Goal: Book appointment/travel/reservation

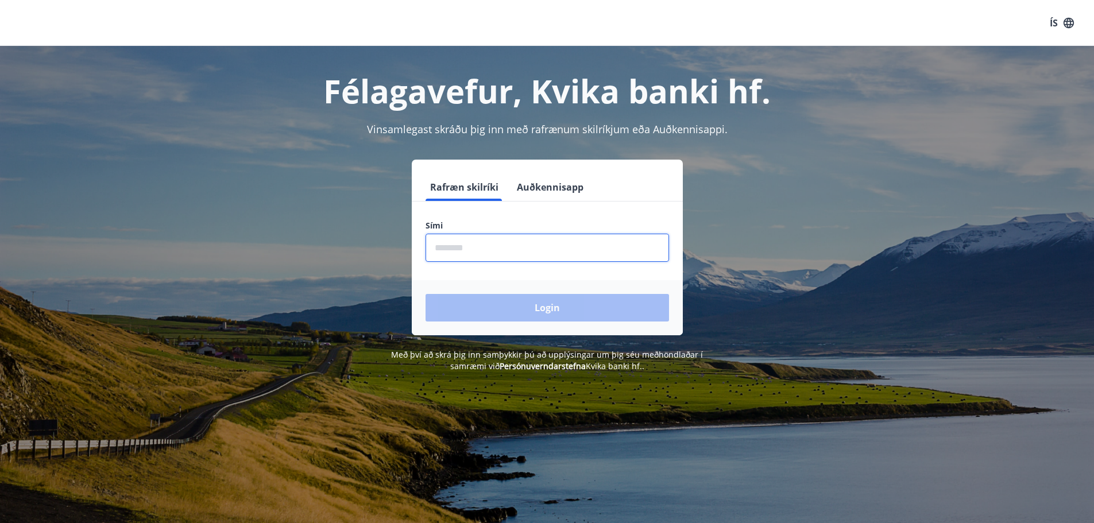
click at [444, 244] on input "phone" at bounding box center [548, 248] width 244 height 28
type input "********"
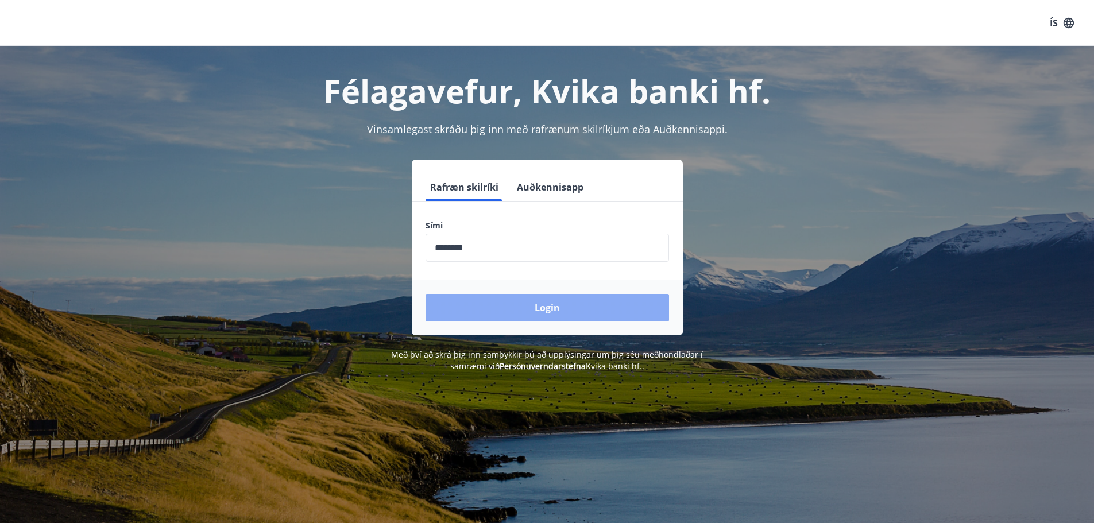
click at [542, 311] on button "Login" at bounding box center [548, 308] width 244 height 28
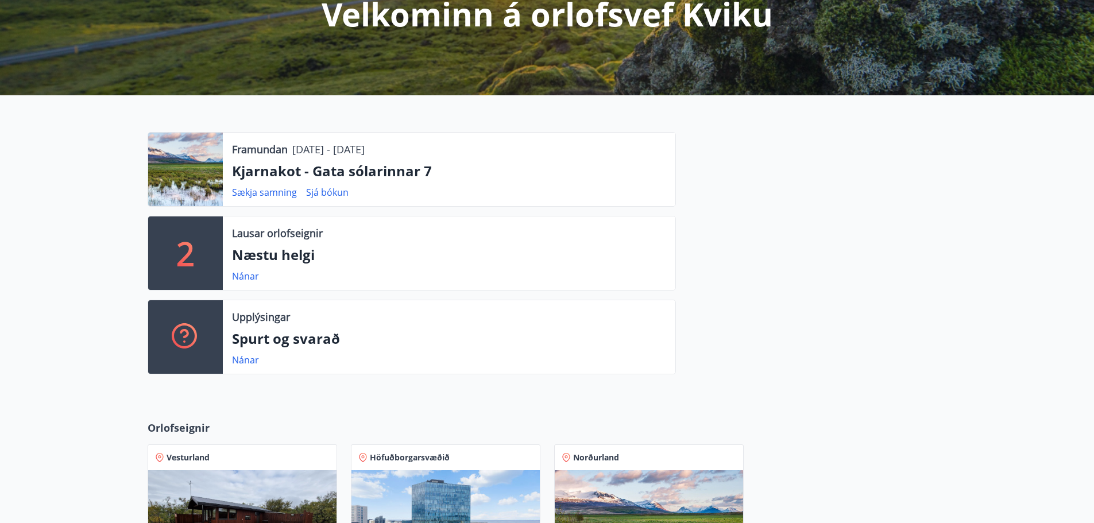
scroll to position [172, 0]
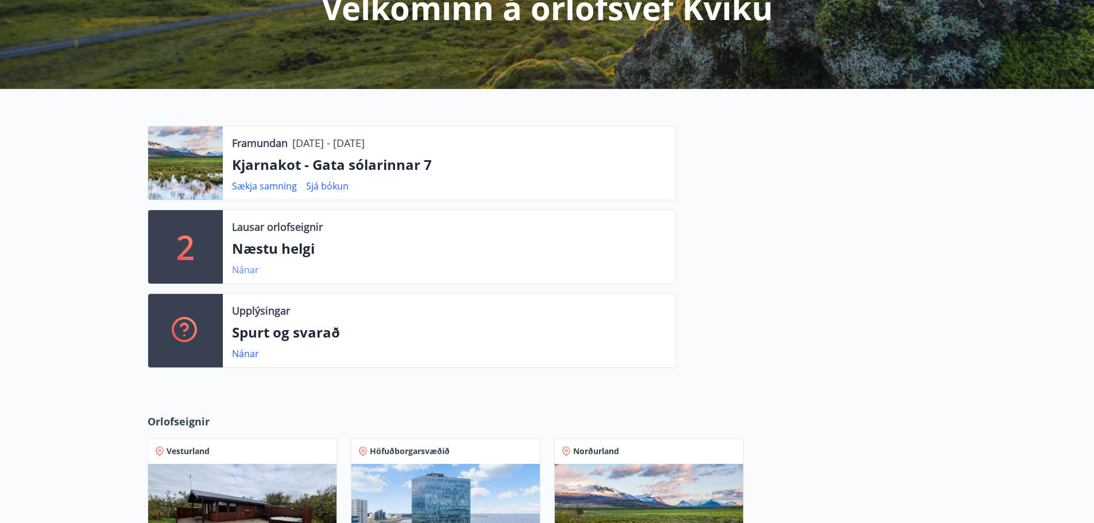
click at [246, 269] on link "Nánar" at bounding box center [245, 270] width 27 height 13
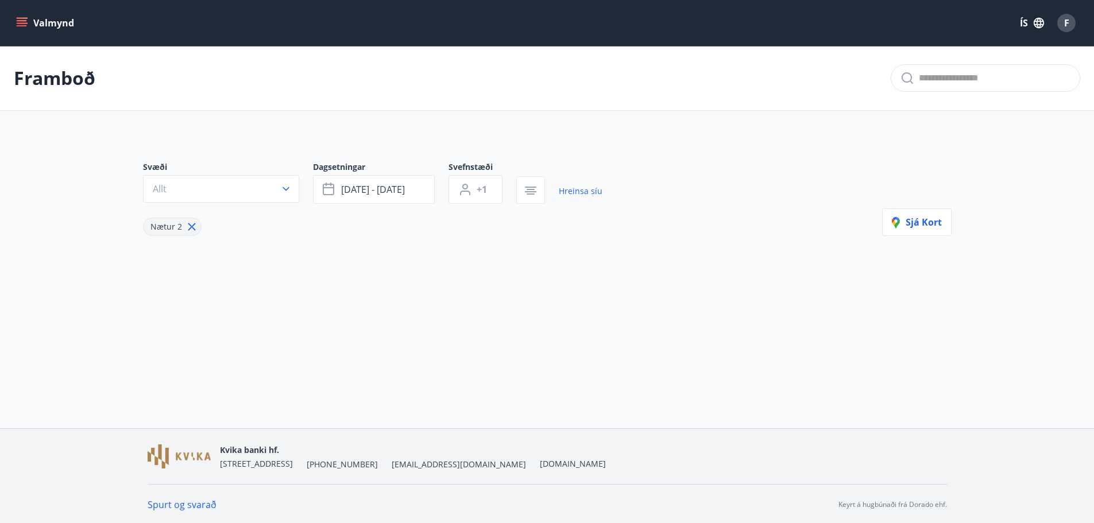
type input "*"
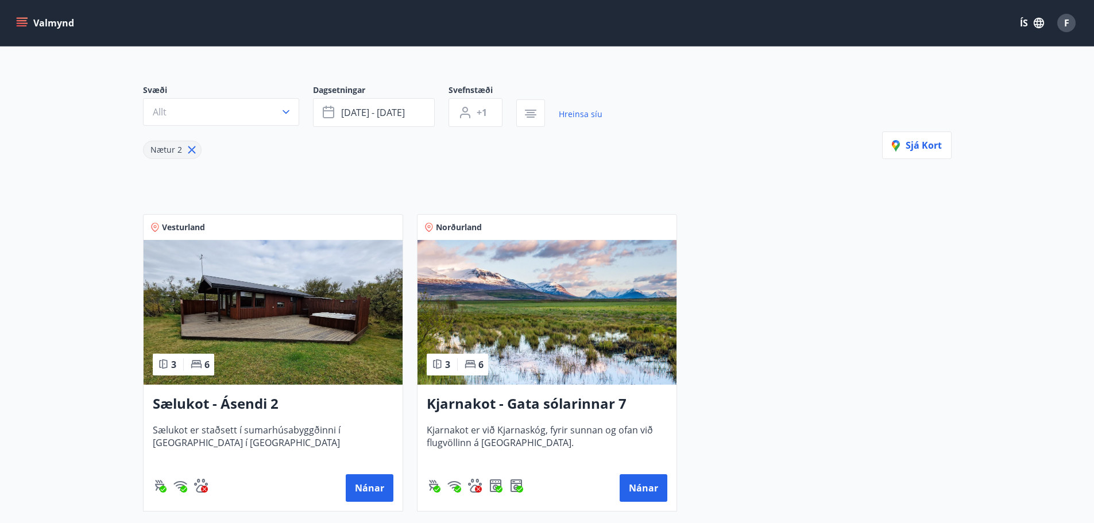
scroll to position [217, 0]
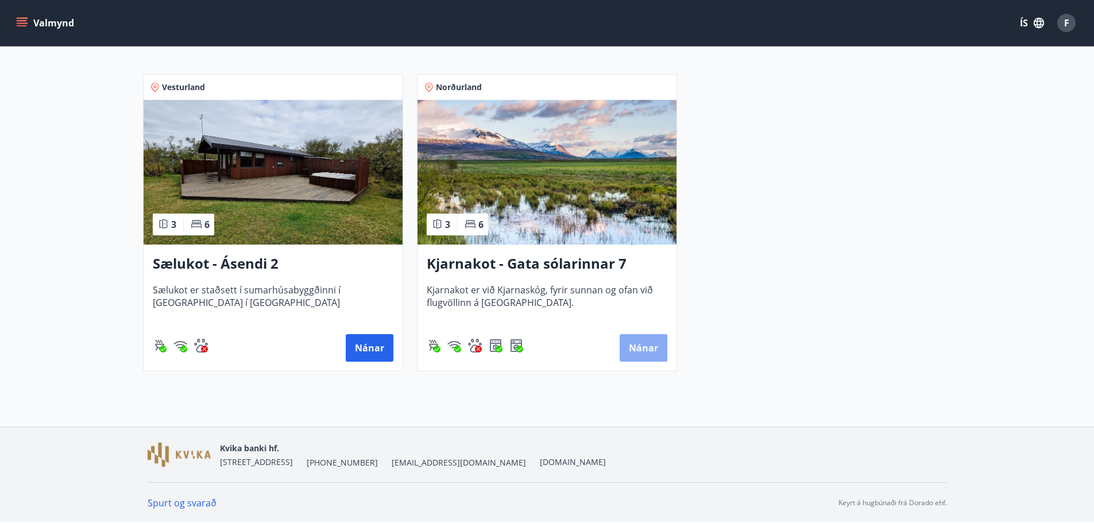
click at [654, 345] on button "Nánar" at bounding box center [644, 348] width 48 height 28
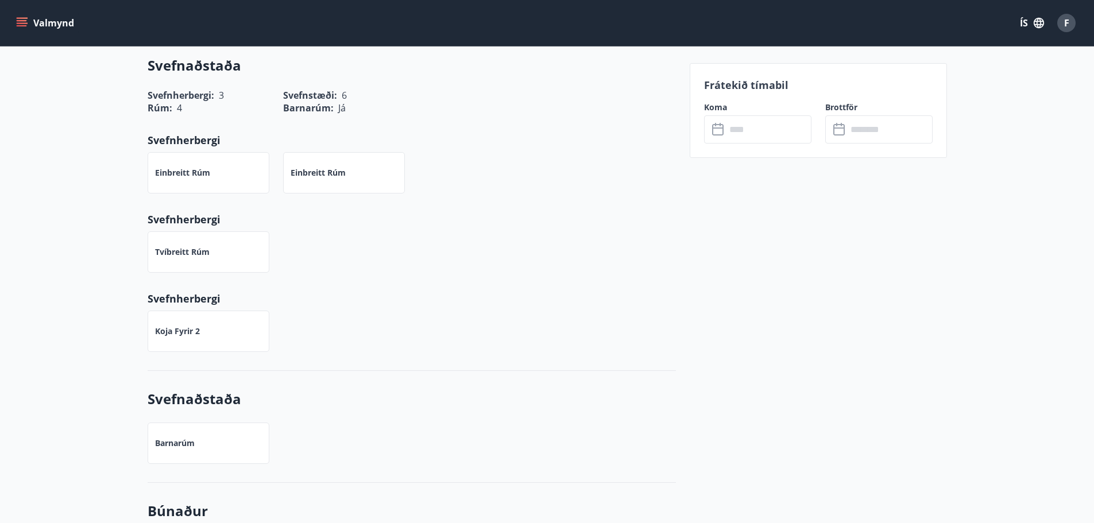
scroll to position [287, 0]
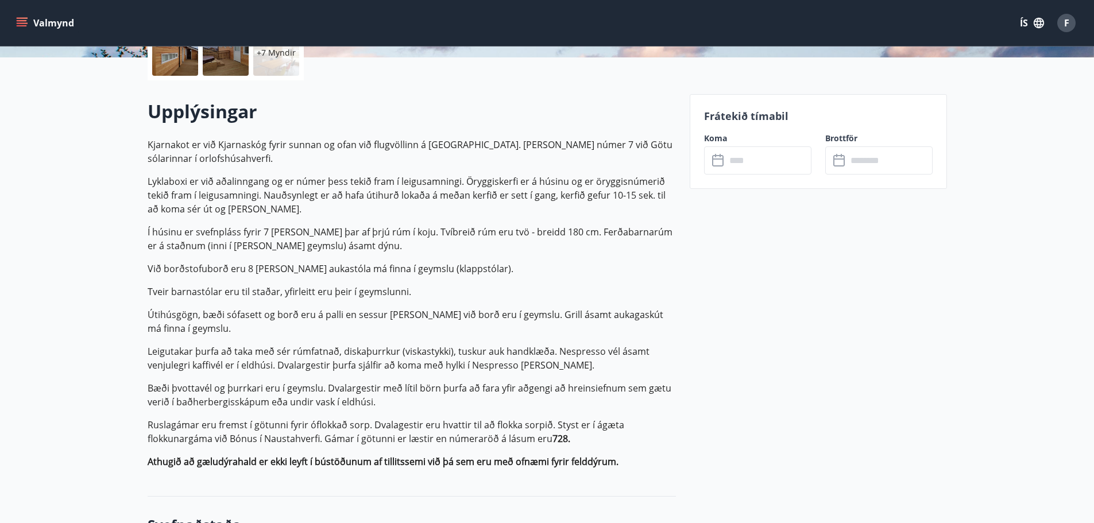
click at [756, 165] on input "text" at bounding box center [769, 160] width 86 height 28
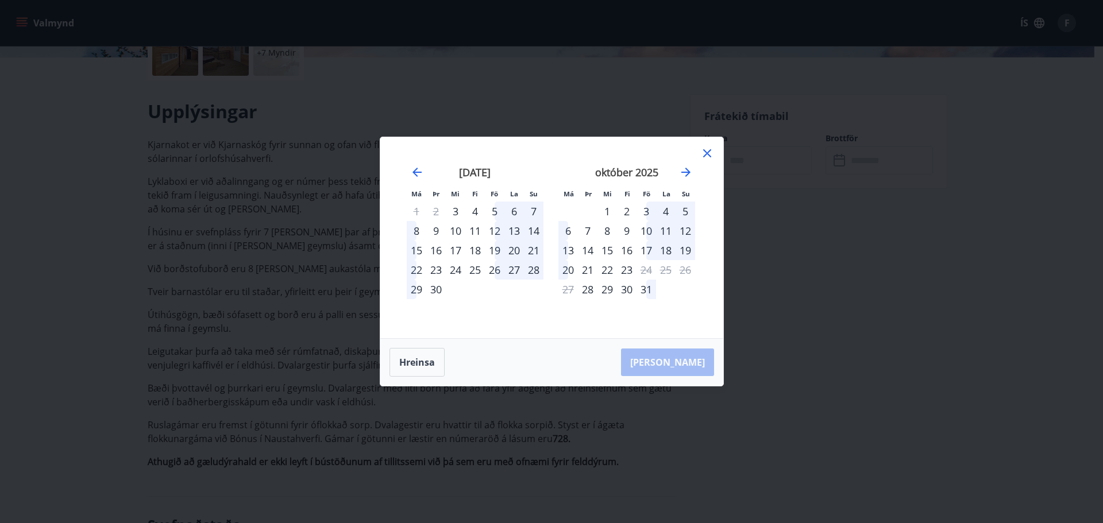
click at [474, 208] on div "4" at bounding box center [475, 212] width 20 height 20
click at [515, 210] on div "6" at bounding box center [514, 212] width 20 height 20
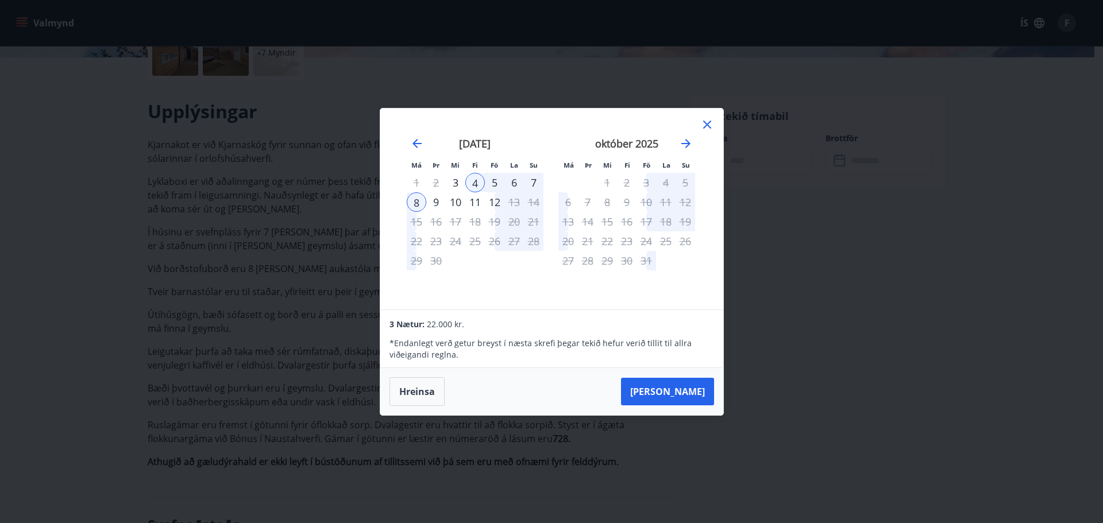
click at [534, 180] on div "7" at bounding box center [534, 183] width 20 height 20
click at [692, 384] on button "[PERSON_NAME]" at bounding box center [667, 392] width 93 height 28
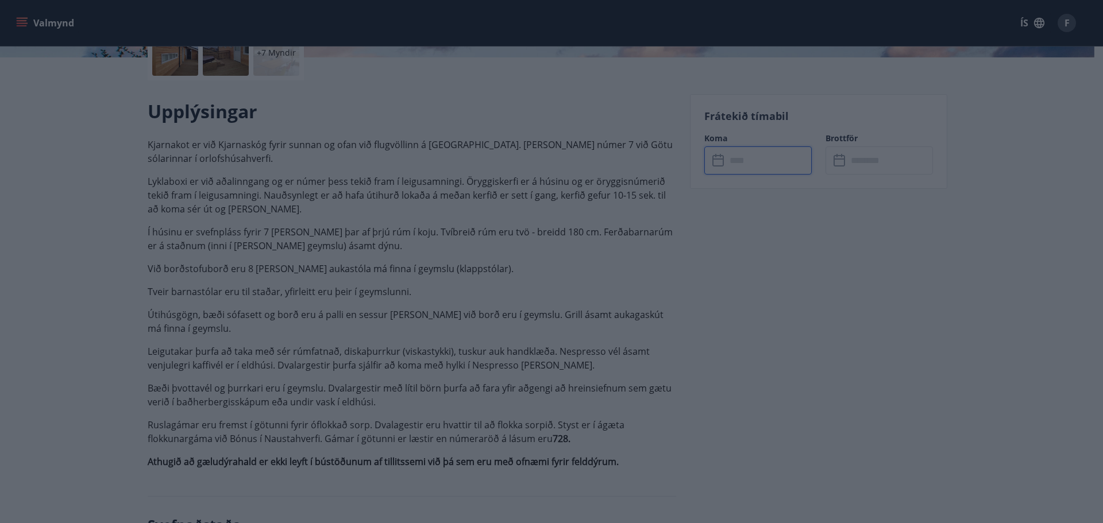
type input "******"
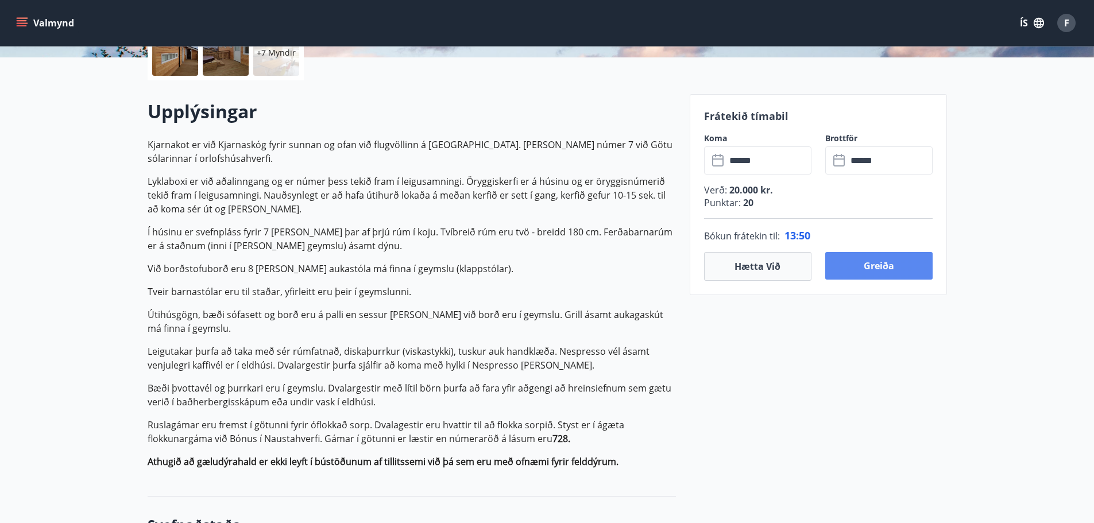
click at [863, 264] on button "Greiða" at bounding box center [878, 266] width 107 height 28
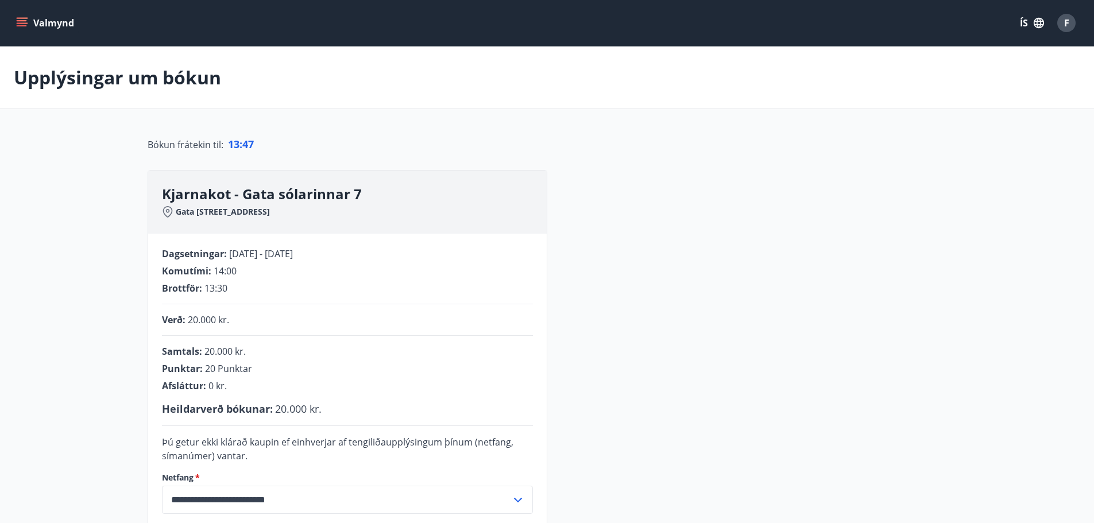
scroll to position [237, 0]
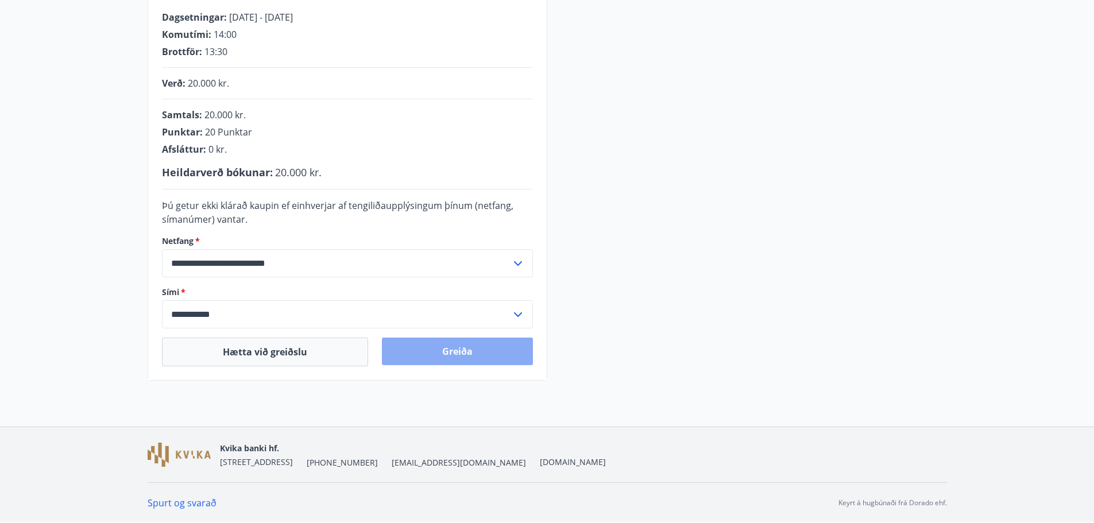
click at [458, 356] on button "Greiða" at bounding box center [457, 352] width 151 height 28
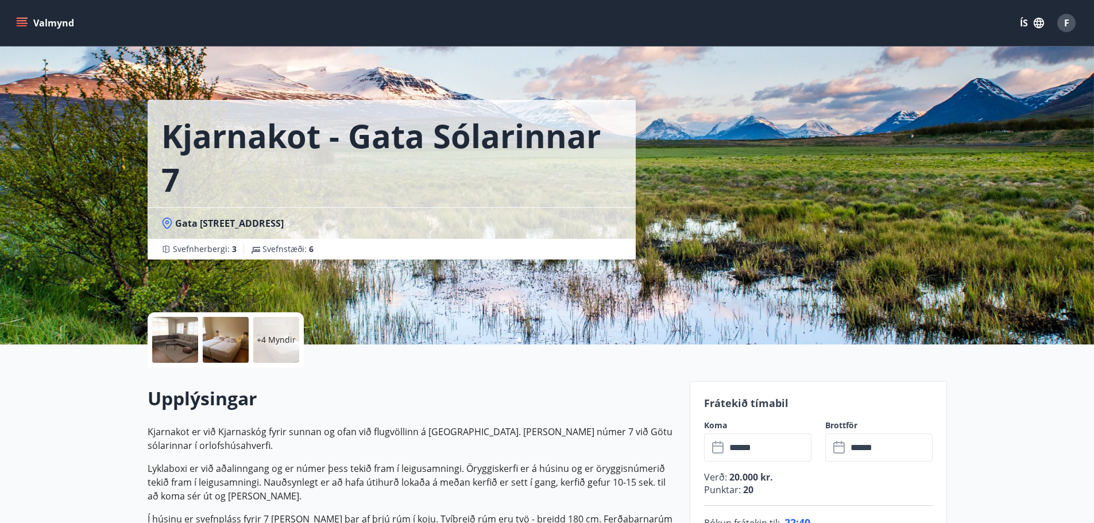
click at [763, 435] on input "******" at bounding box center [769, 448] width 86 height 28
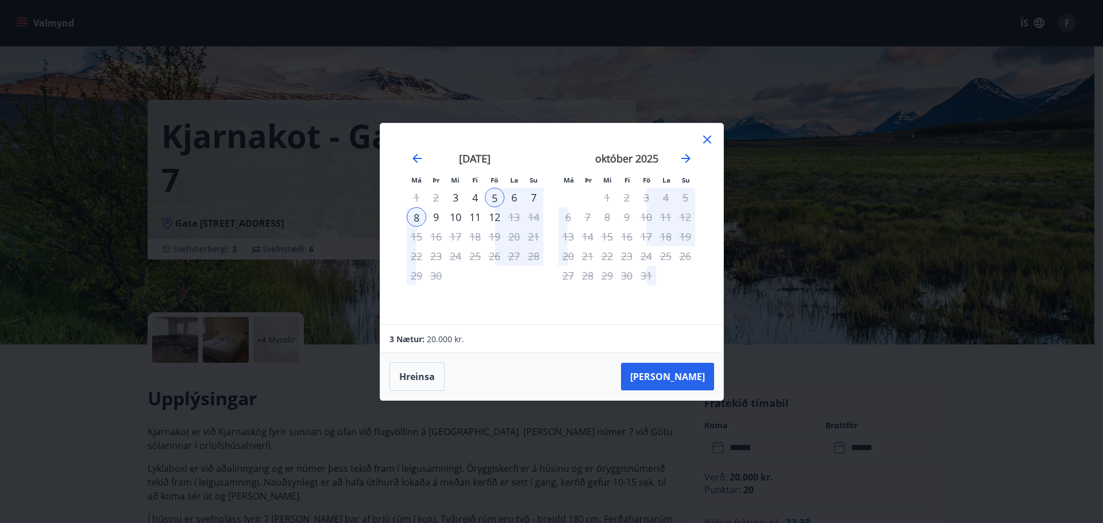
click at [475, 191] on div "4" at bounding box center [475, 198] width 20 height 20
click at [538, 197] on div "7" at bounding box center [534, 198] width 20 height 20
click at [401, 381] on button "Hreinsa" at bounding box center [416, 376] width 55 height 29
click at [473, 199] on div "4" at bounding box center [475, 198] width 20 height 20
click at [519, 198] on div "6" at bounding box center [514, 198] width 20 height 20
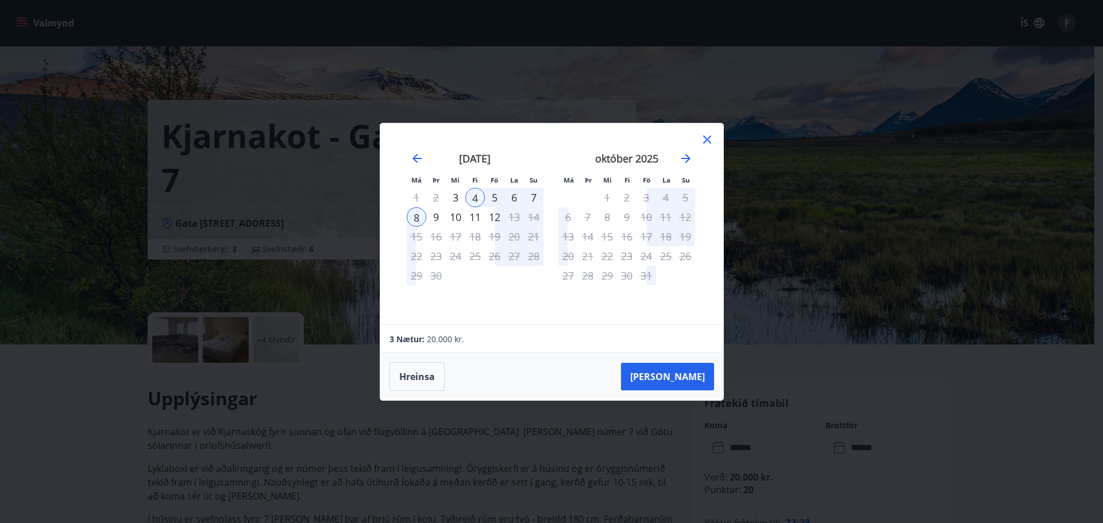
click at [515, 197] on div "6" at bounding box center [514, 198] width 20 height 20
click at [477, 199] on div "4" at bounding box center [475, 198] width 20 height 20
click at [496, 215] on div "12" at bounding box center [495, 217] width 20 height 20
click at [529, 193] on div "7" at bounding box center [534, 198] width 20 height 20
click at [473, 197] on div "4" at bounding box center [475, 198] width 20 height 20
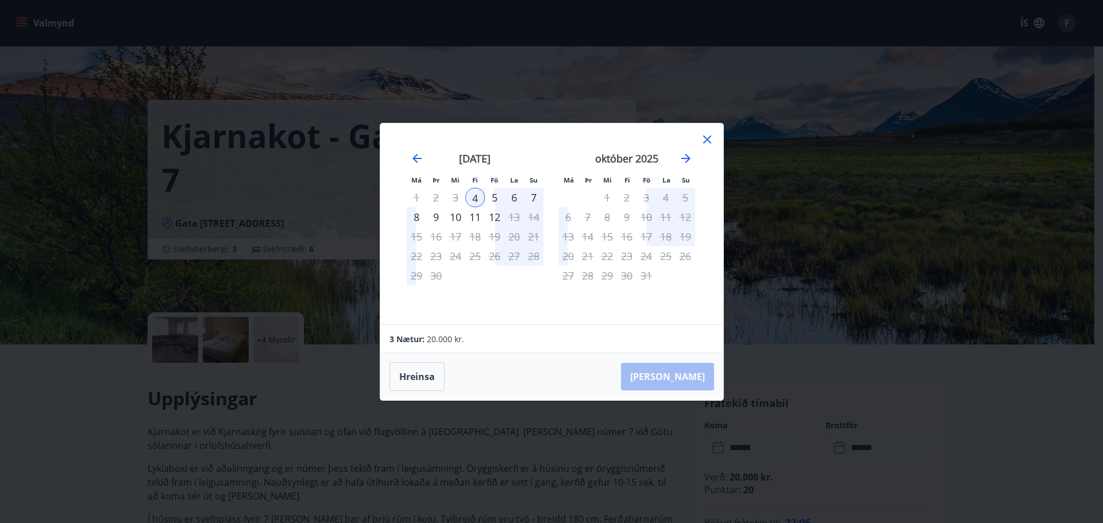
click at [418, 217] on div "8" at bounding box center [417, 217] width 20 height 20
click at [693, 383] on button "[PERSON_NAME]" at bounding box center [667, 377] width 93 height 28
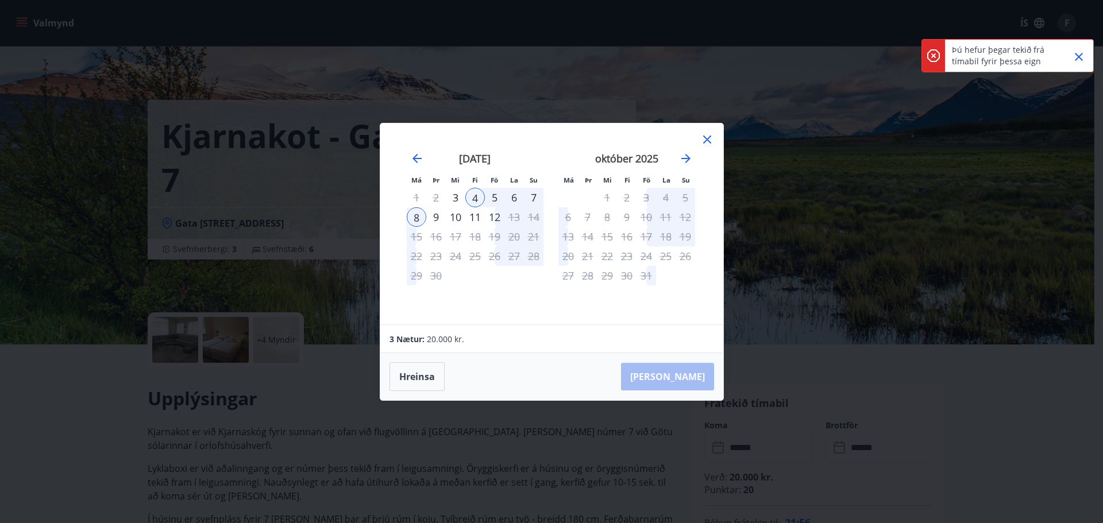
click at [1077, 51] on icon "Close" at bounding box center [1079, 57] width 14 height 14
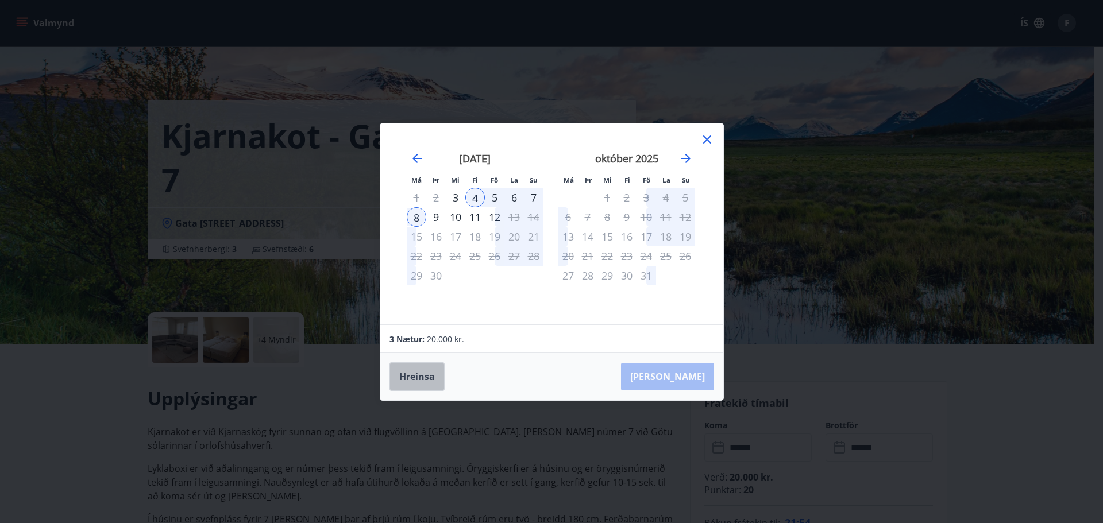
click at [426, 379] on button "Hreinsa" at bounding box center [416, 376] width 55 height 29
click at [472, 196] on div "4" at bounding box center [475, 198] width 20 height 20
click at [420, 218] on div "8" at bounding box center [417, 217] width 20 height 20
click at [686, 376] on div "[PERSON_NAME]" at bounding box center [551, 376] width 343 height 47
click at [706, 140] on icon at bounding box center [707, 140] width 8 height 8
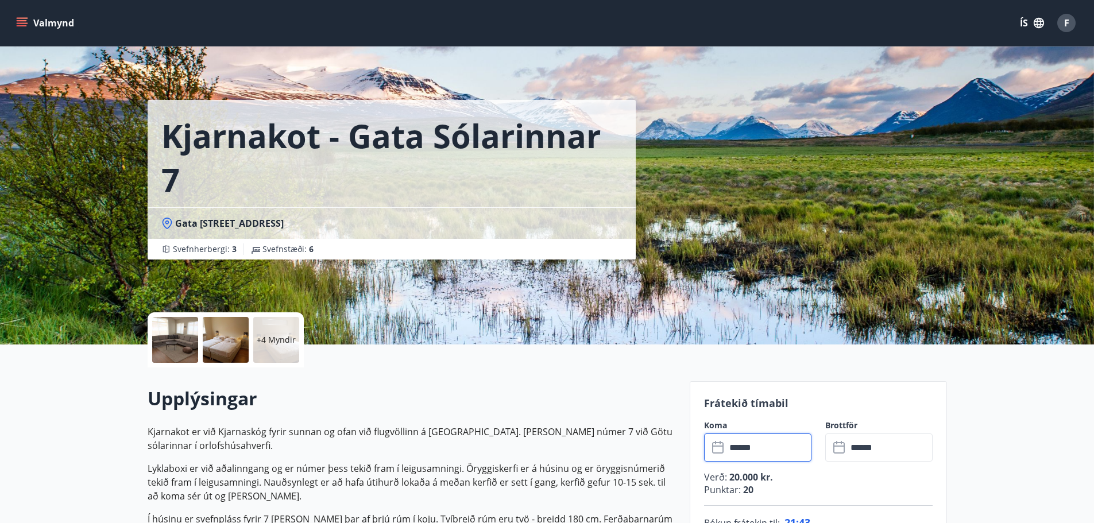
scroll to position [172, 0]
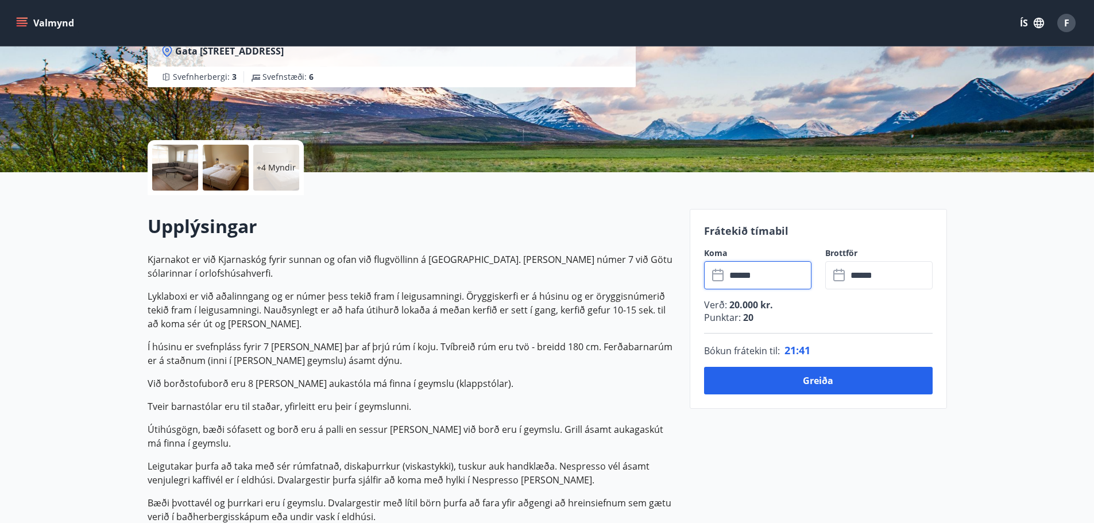
click at [779, 275] on input "******" at bounding box center [769, 275] width 86 height 28
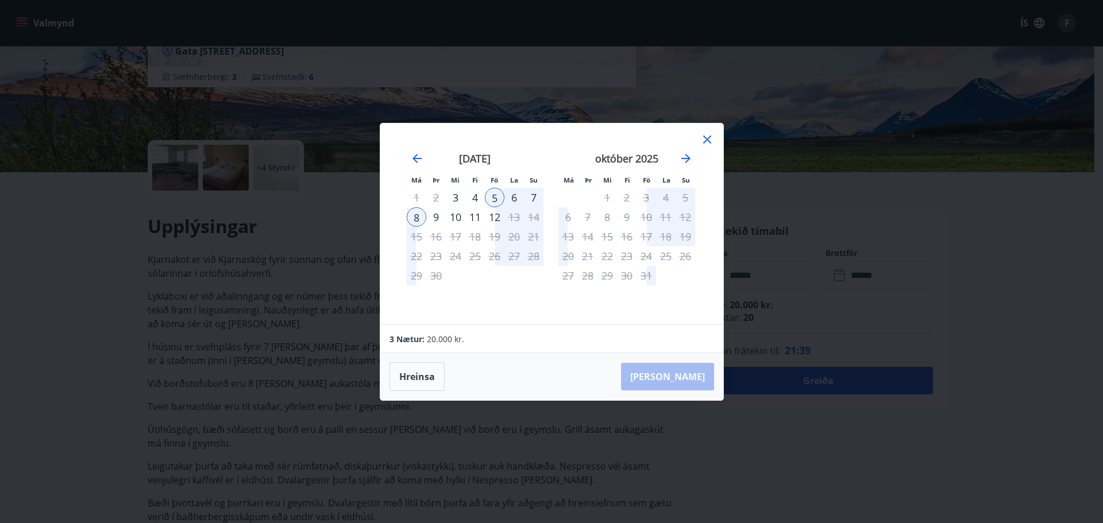
click at [477, 200] on div "4" at bounding box center [475, 198] width 20 height 20
drag, startPoint x: 707, startPoint y: 136, endPoint x: 745, endPoint y: 225, distance: 97.0
click at [708, 136] on icon at bounding box center [707, 140] width 14 height 14
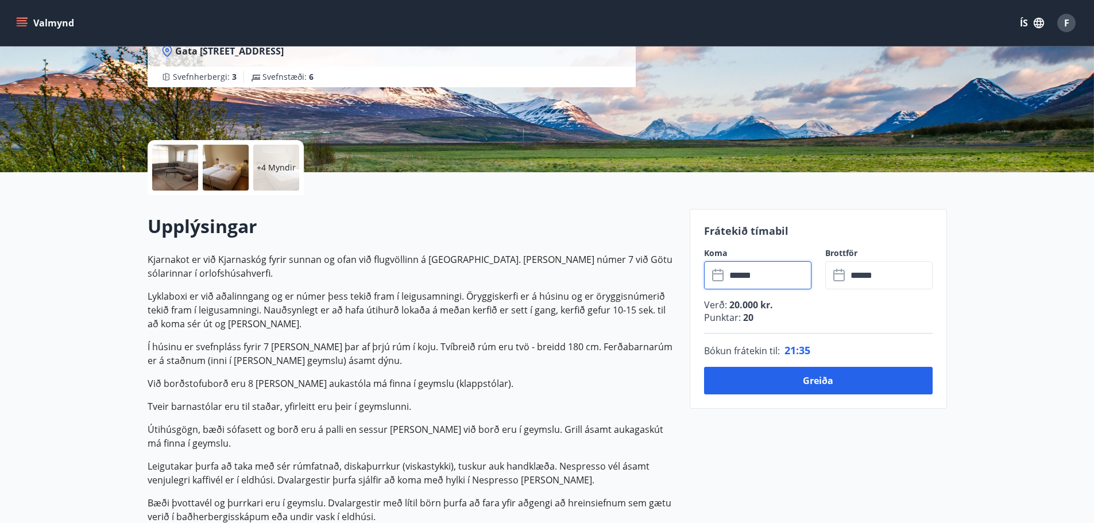
click at [761, 276] on input "******" at bounding box center [769, 275] width 86 height 28
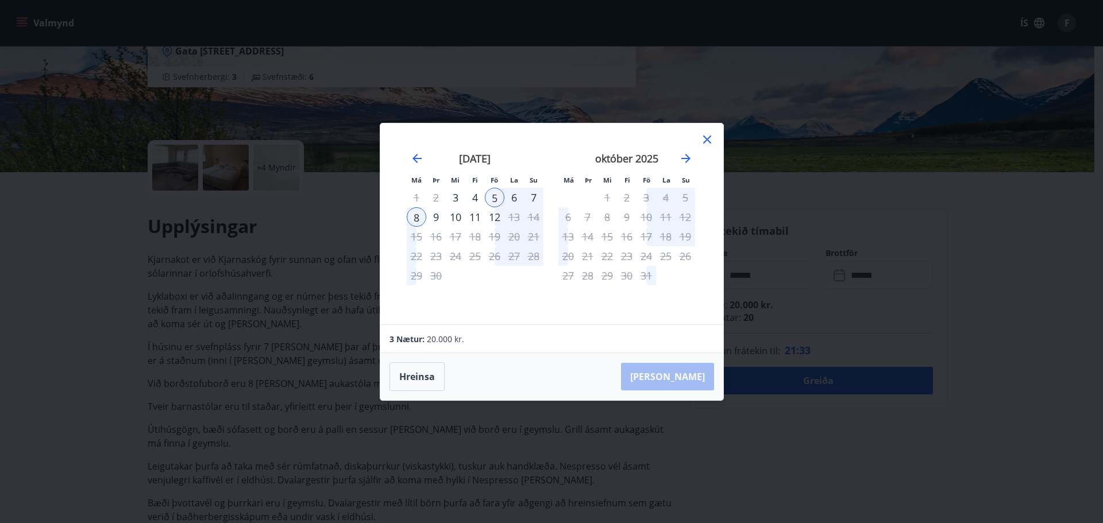
click at [475, 196] on div "4" at bounding box center [475, 198] width 20 height 20
click at [532, 195] on div "7" at bounding box center [534, 198] width 20 height 20
click at [438, 210] on div "9" at bounding box center [436, 217] width 20 height 20
click at [437, 213] on div "9" at bounding box center [436, 217] width 20 height 20
click at [476, 192] on div "4" at bounding box center [475, 198] width 20 height 20
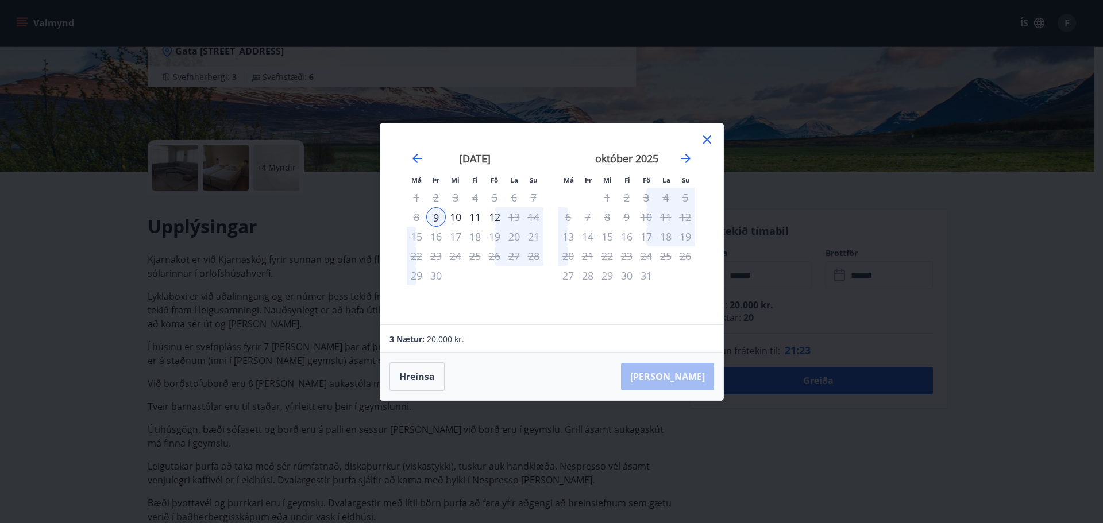
click at [475, 198] on div "4" at bounding box center [475, 198] width 20 height 20
click at [707, 139] on icon at bounding box center [707, 139] width 2 height 2
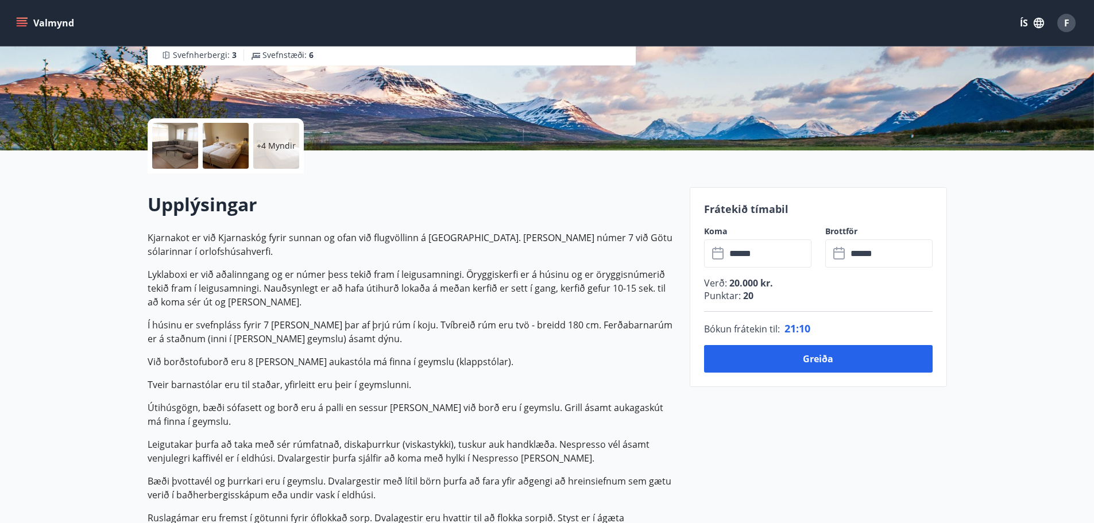
scroll to position [287, 0]
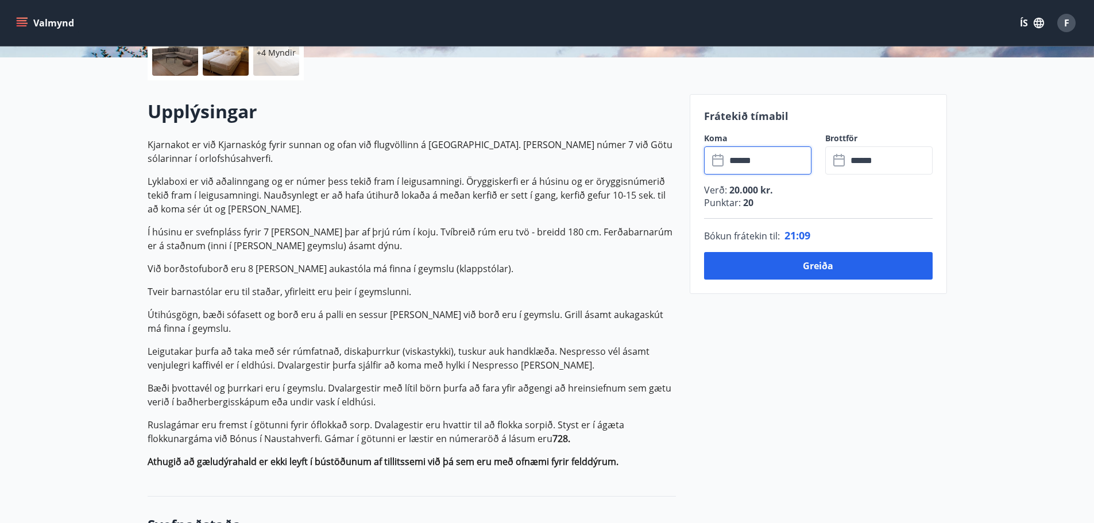
click at [761, 156] on input "******" at bounding box center [769, 160] width 86 height 28
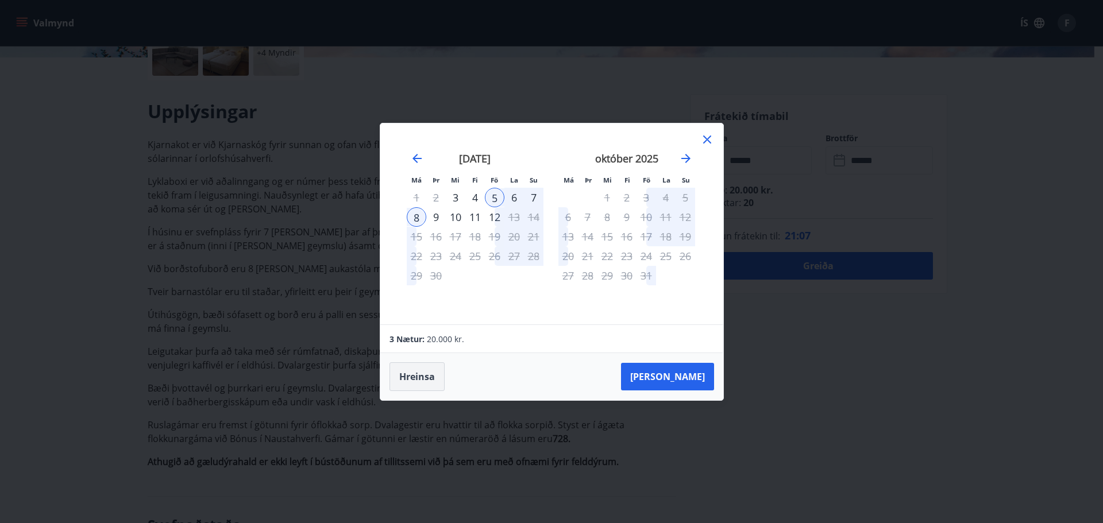
click at [415, 377] on button "Hreinsa" at bounding box center [416, 376] width 55 height 29
click at [473, 196] on div "4" at bounding box center [475, 198] width 20 height 20
click at [417, 214] on div "8" at bounding box center [417, 217] width 20 height 20
click at [685, 376] on button "[PERSON_NAME]" at bounding box center [667, 377] width 93 height 28
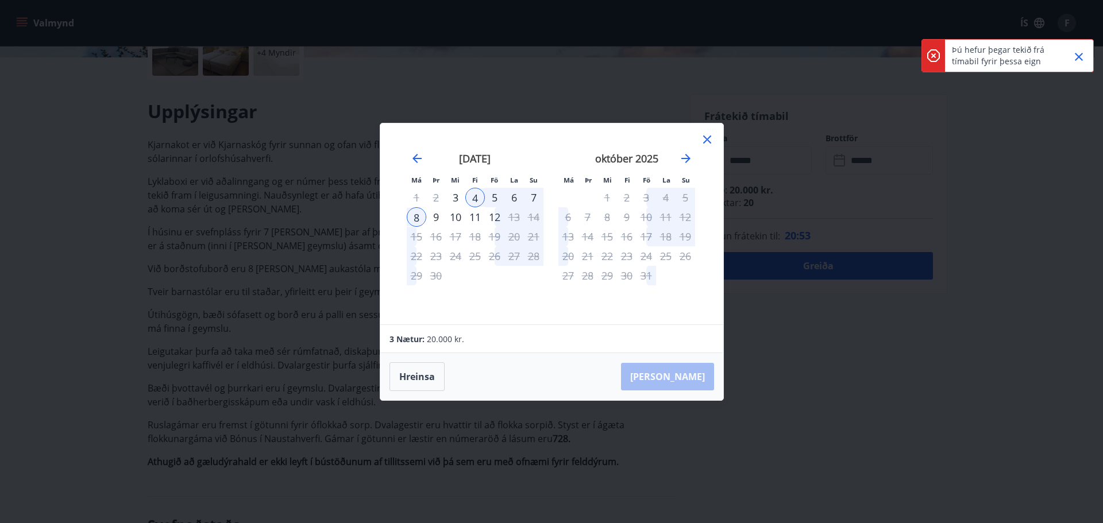
click at [708, 137] on icon at bounding box center [707, 140] width 8 height 8
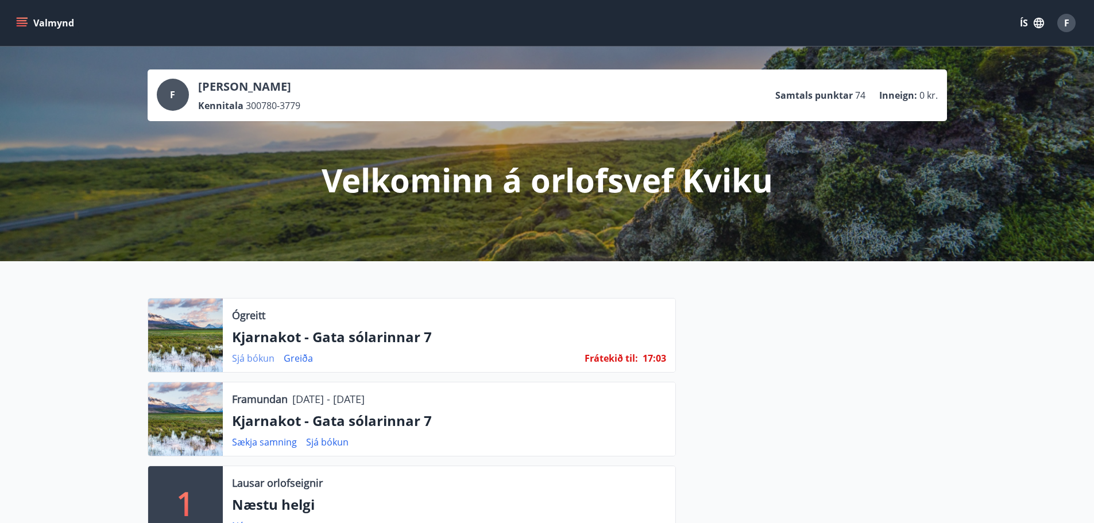
click at [242, 357] on link "Sjá bókun" at bounding box center [253, 358] width 43 height 13
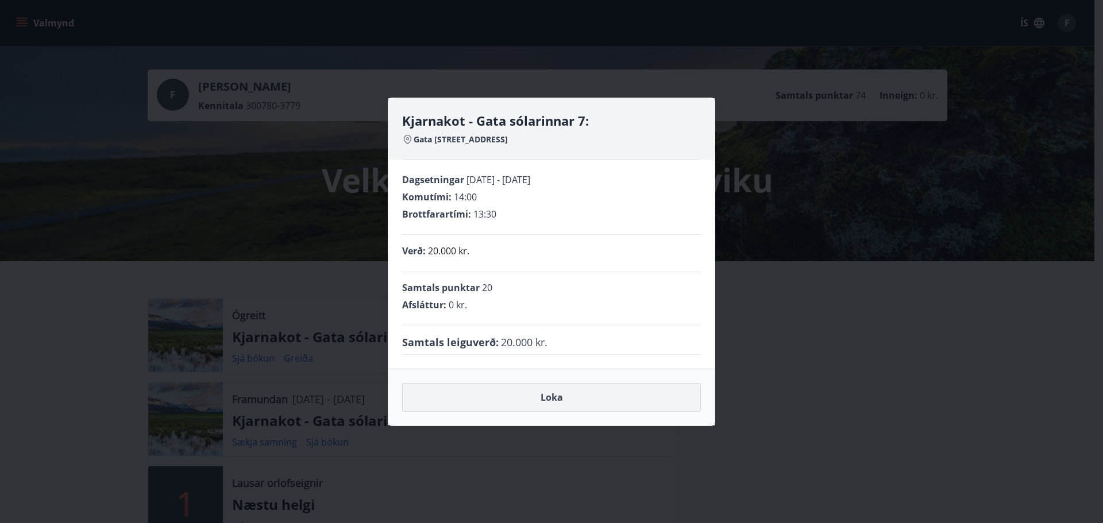
click at [573, 396] on button "Loka" at bounding box center [551, 397] width 299 height 29
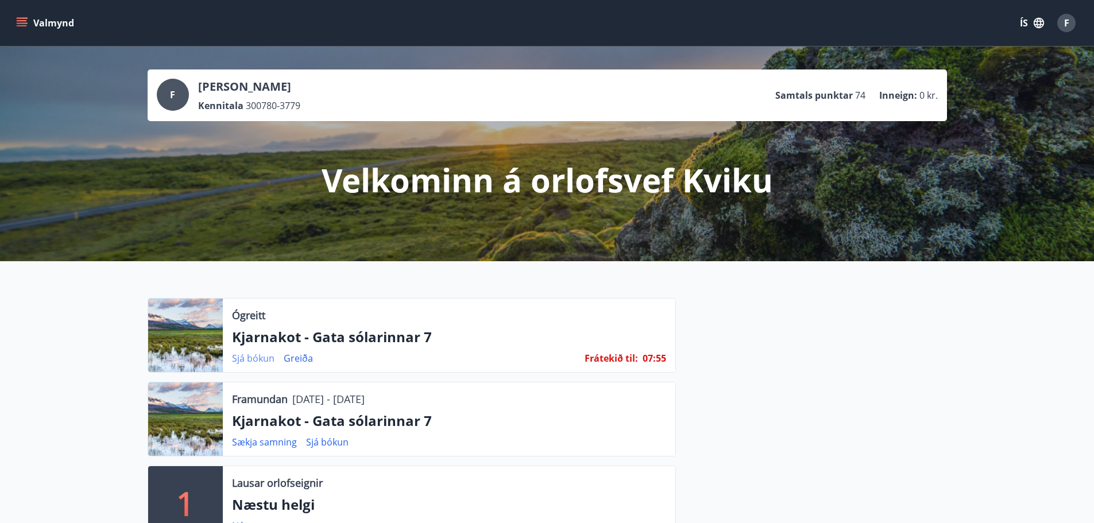
click at [263, 360] on link "Sjá bókun" at bounding box center [253, 358] width 43 height 13
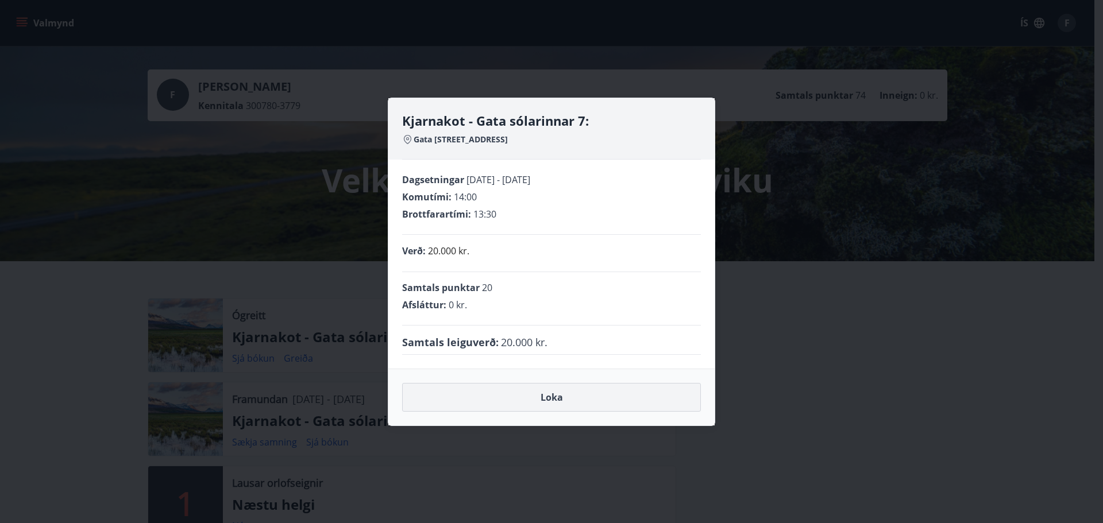
click at [539, 397] on button "Loka" at bounding box center [551, 397] width 299 height 29
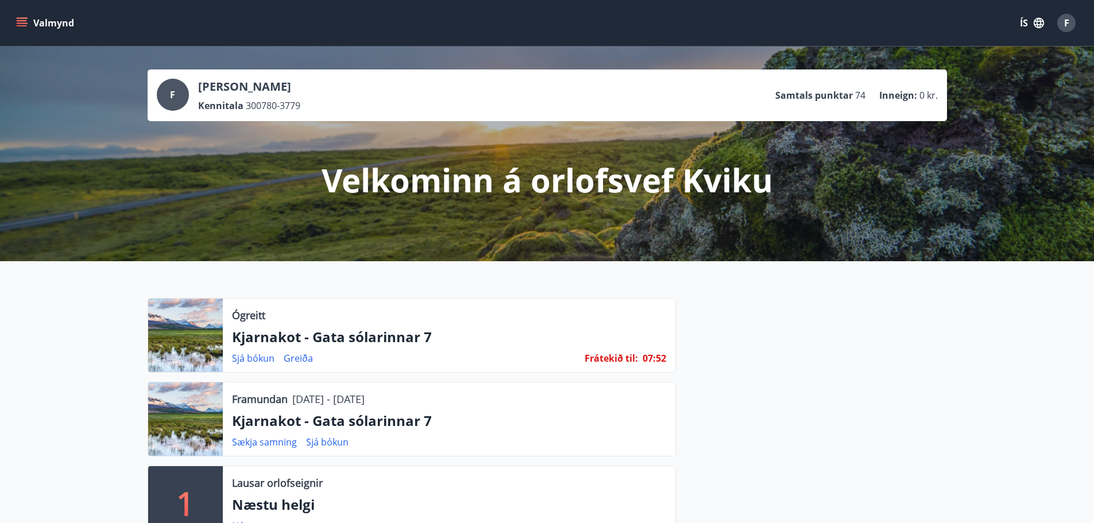
click at [350, 341] on p "Kjarnakot - Gata sólarinnar 7" at bounding box center [449, 337] width 434 height 20
click at [253, 361] on link "Sjá bókun" at bounding box center [253, 358] width 43 height 13
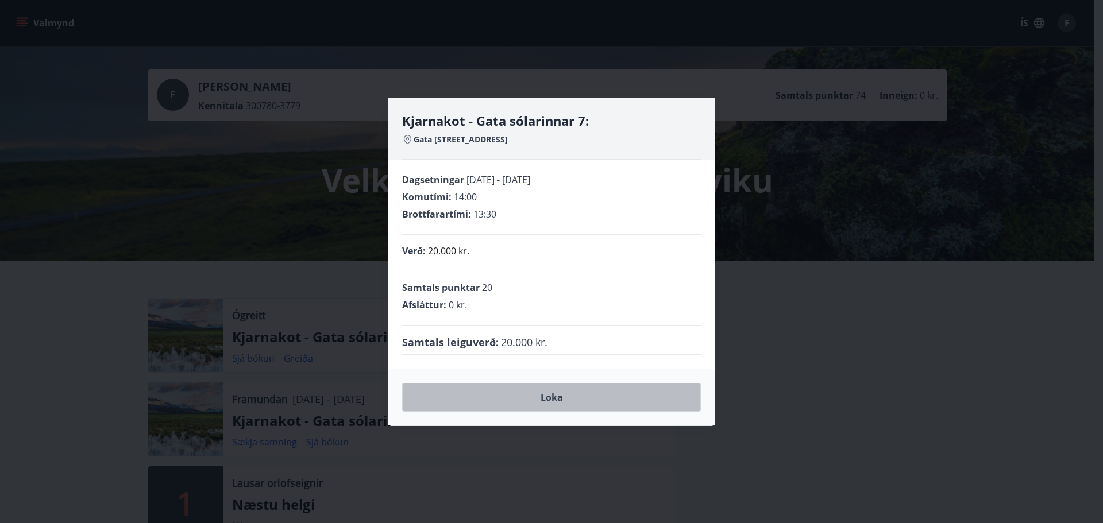
click at [579, 397] on button "Loka" at bounding box center [551, 397] width 299 height 29
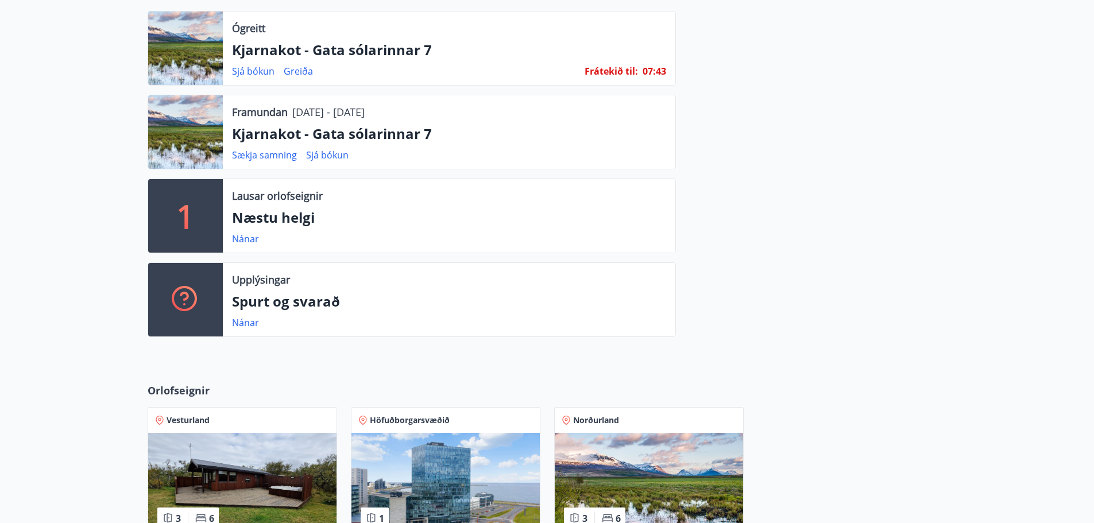
scroll to position [115, 0]
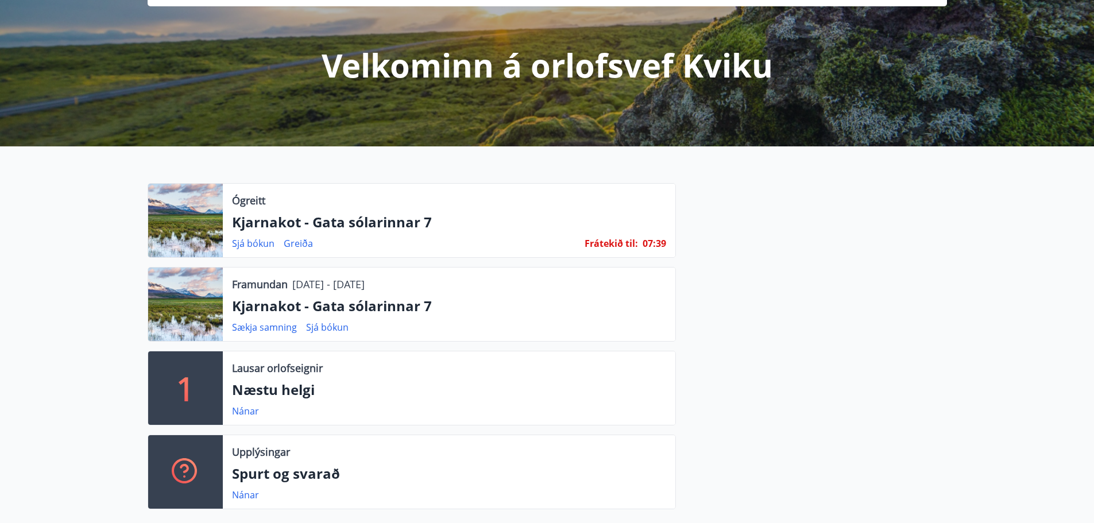
drag, startPoint x: 194, startPoint y: 227, endPoint x: 291, endPoint y: 231, distance: 97.1
click at [196, 227] on div at bounding box center [185, 221] width 75 height 74
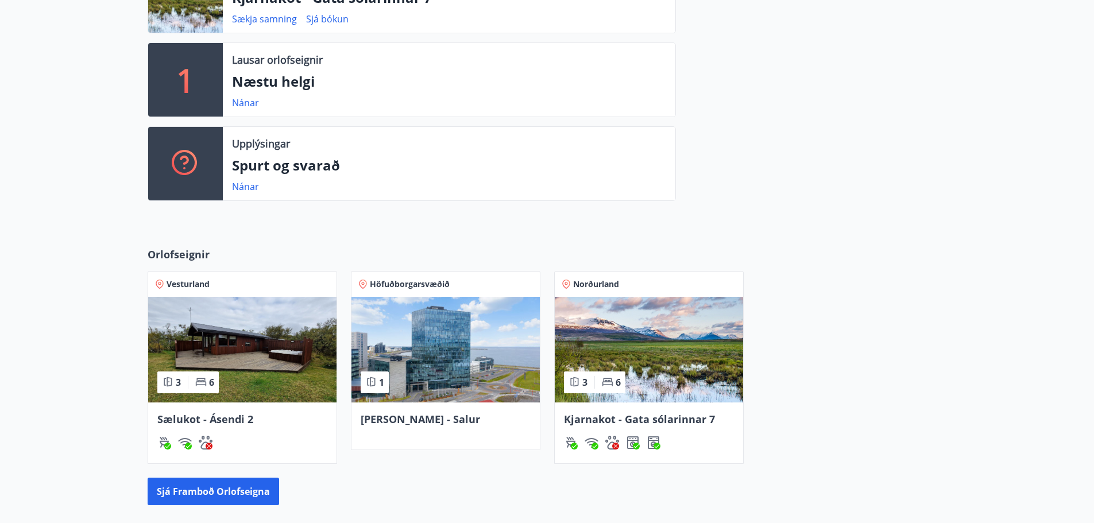
scroll to position [279, 0]
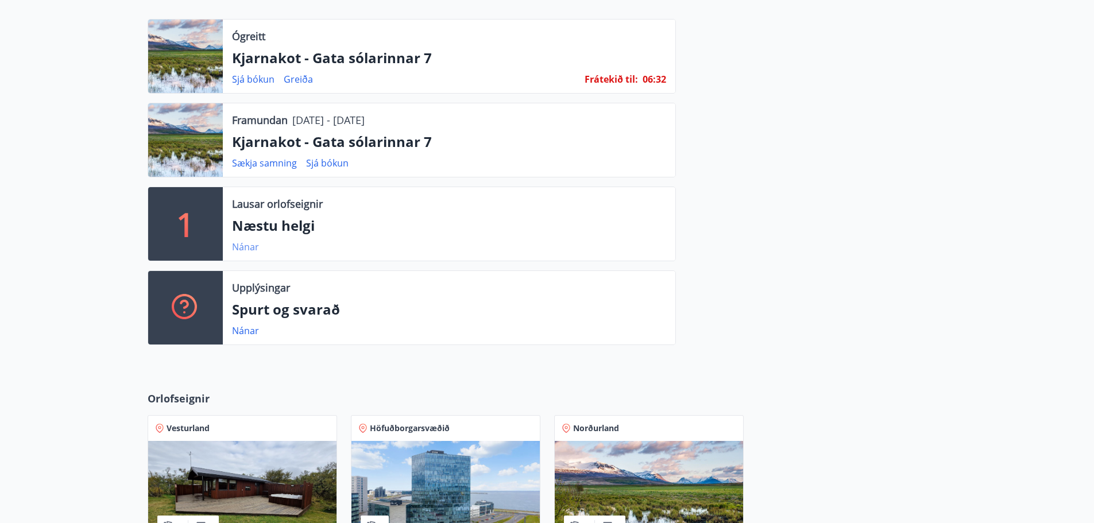
click at [242, 250] on link "Nánar" at bounding box center [245, 247] width 27 height 13
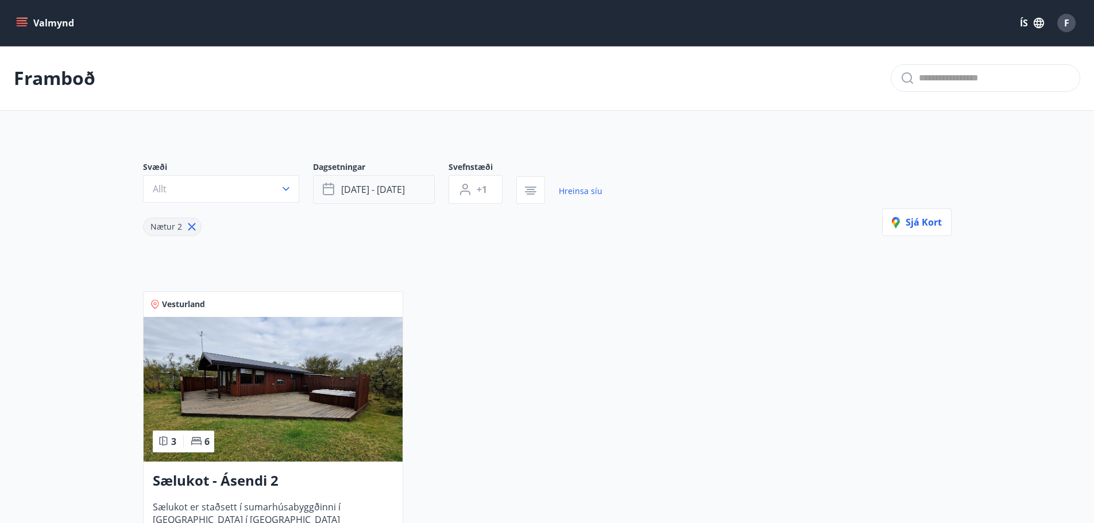
click at [375, 195] on span "sep 05 - sep 08" at bounding box center [373, 189] width 64 height 13
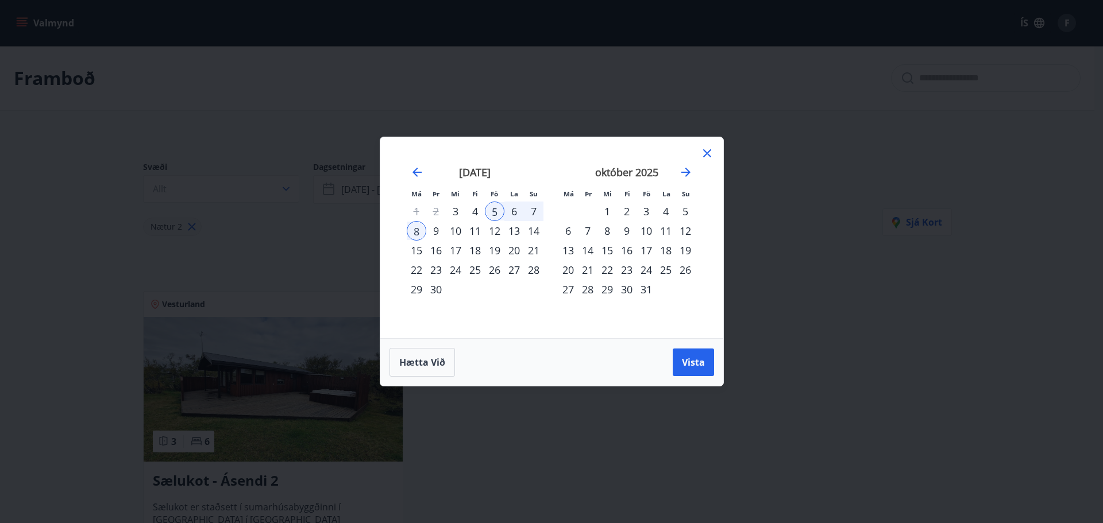
click at [471, 207] on div "4" at bounding box center [475, 212] width 20 height 20
click at [515, 211] on div "6" at bounding box center [514, 212] width 20 height 20
click at [688, 361] on span "Vista" at bounding box center [693, 362] width 23 height 13
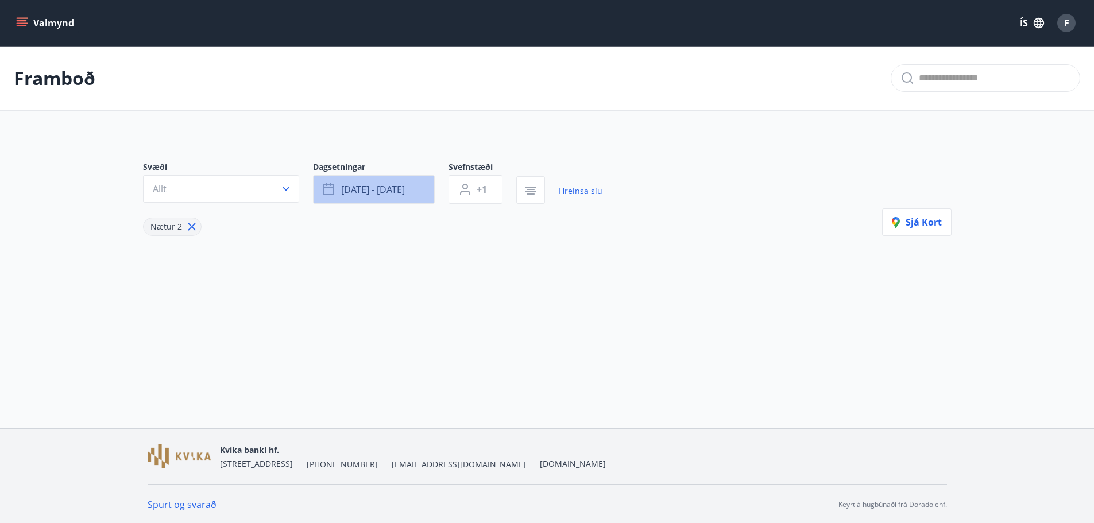
click at [404, 188] on span "sep 04 - sep 06" at bounding box center [373, 189] width 64 height 13
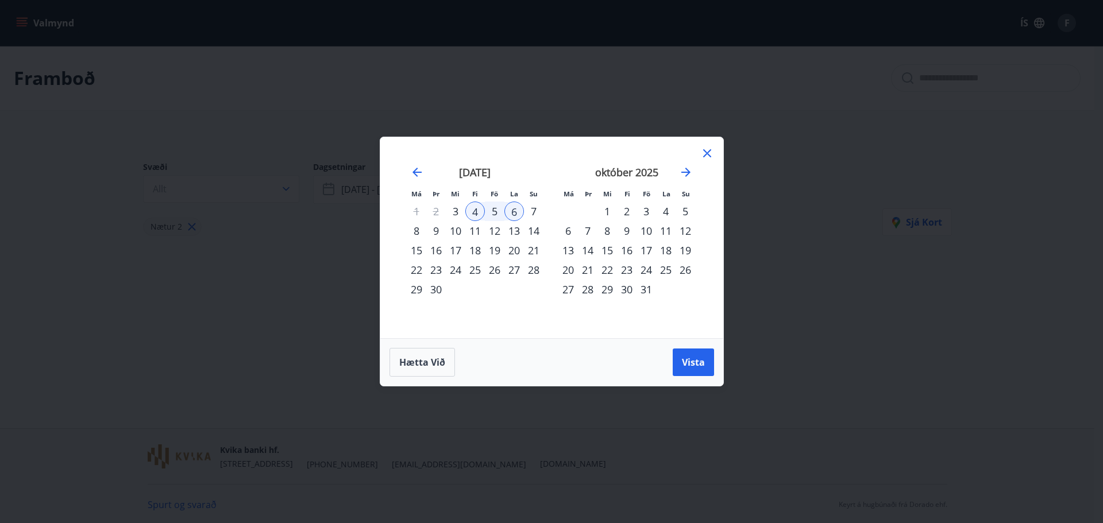
click at [474, 214] on div "4" at bounding box center [475, 212] width 20 height 20
click at [535, 210] on div "7" at bounding box center [534, 212] width 20 height 20
click at [693, 364] on span "Vista" at bounding box center [693, 362] width 23 height 13
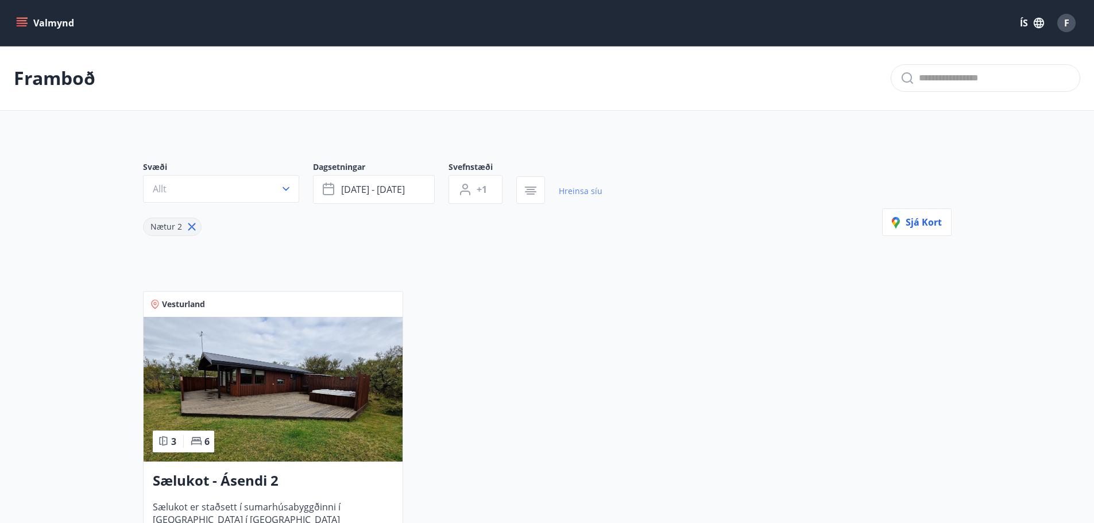
click at [577, 190] on link "Hreinsa síu" at bounding box center [581, 191] width 44 height 25
type input "*"
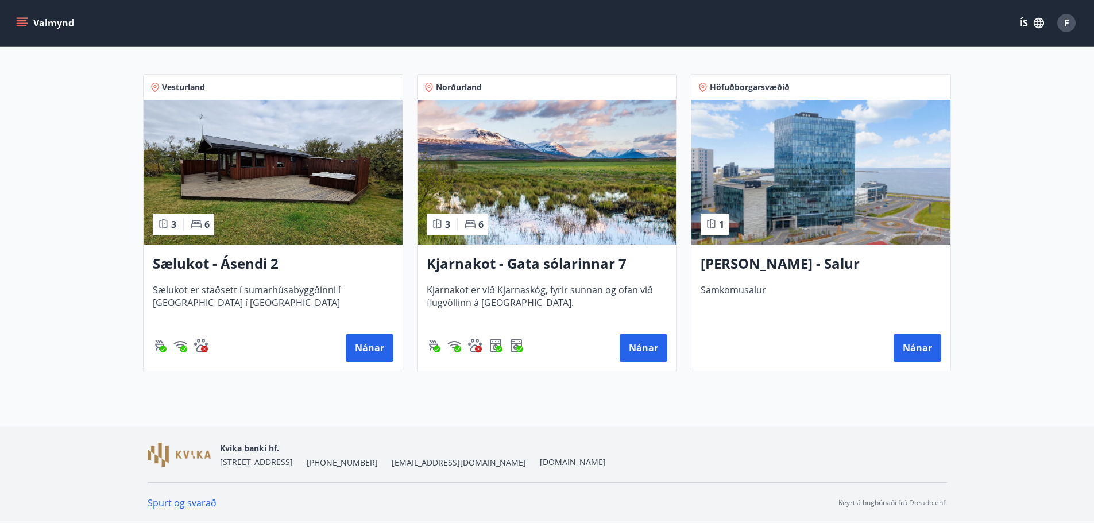
click at [568, 267] on h3 "Kjarnakot - Gata sólarinnar 7" at bounding box center [547, 264] width 241 height 21
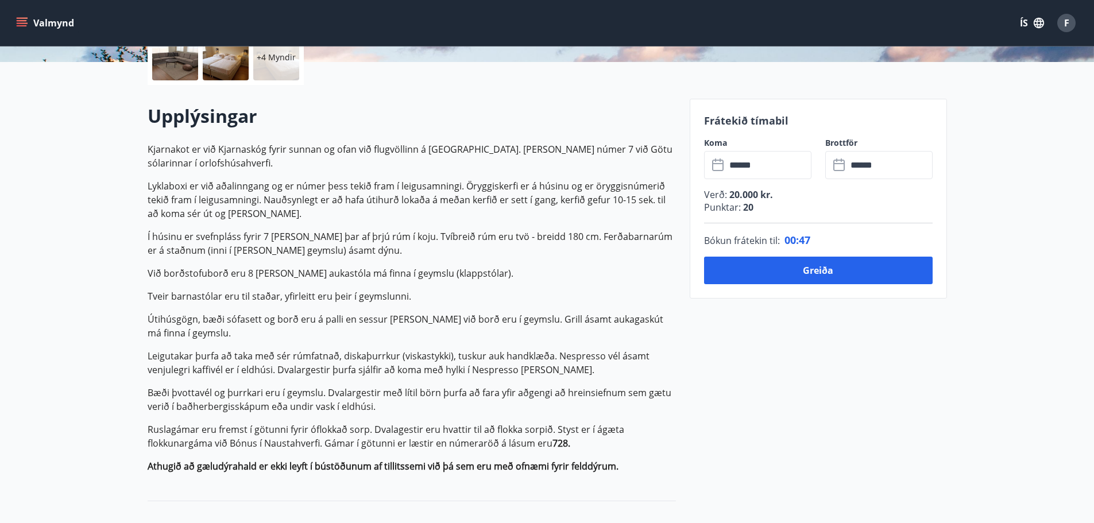
scroll to position [287, 0]
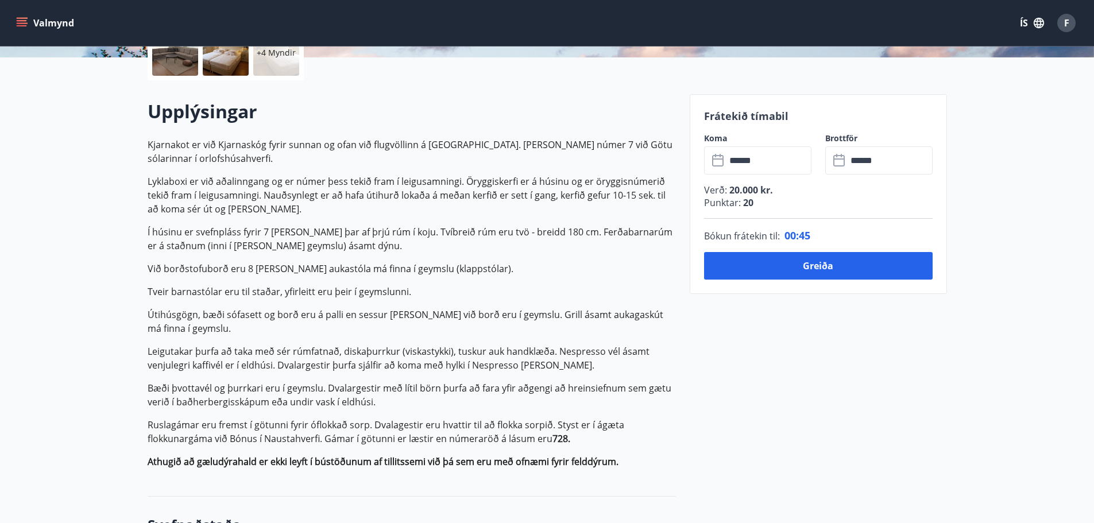
click at [759, 167] on input "******" at bounding box center [769, 160] width 86 height 28
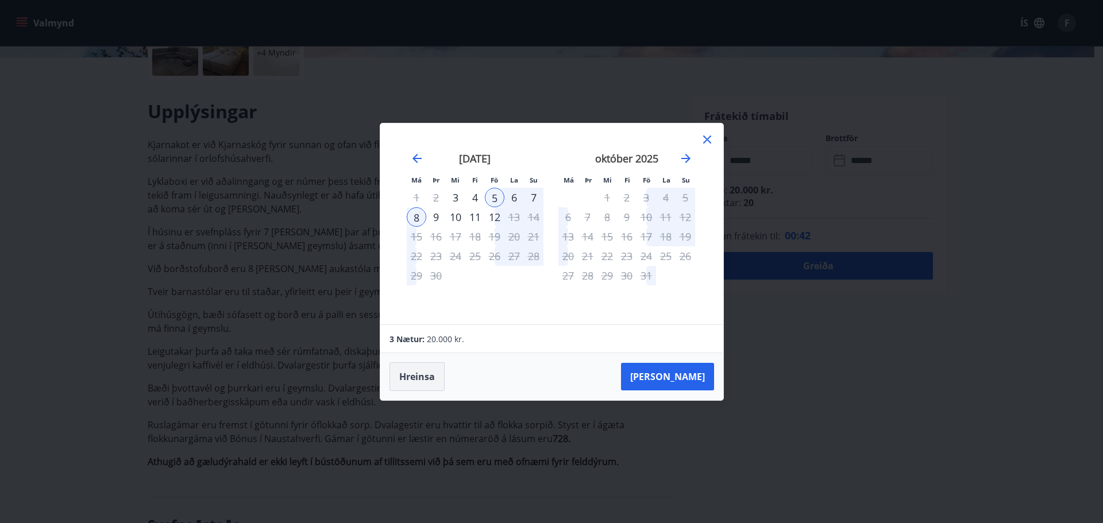
click at [418, 376] on button "Hreinsa" at bounding box center [416, 376] width 55 height 29
click at [473, 199] on div "4" at bounding box center [475, 198] width 20 height 20
click at [531, 198] on div "7" at bounding box center [534, 198] width 20 height 20
click at [687, 376] on button "[PERSON_NAME]" at bounding box center [667, 377] width 93 height 28
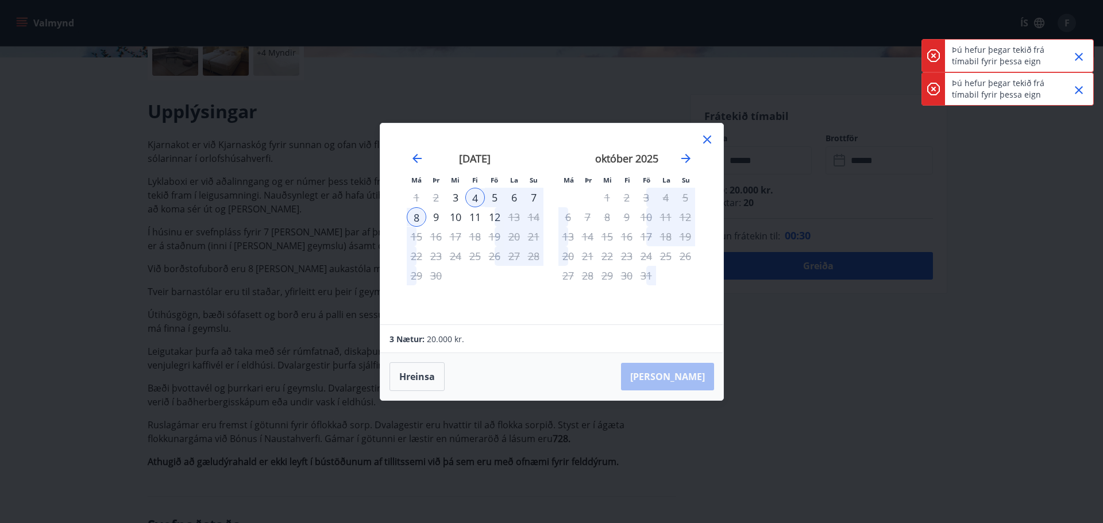
click at [1075, 87] on icon "Close" at bounding box center [1079, 90] width 14 height 14
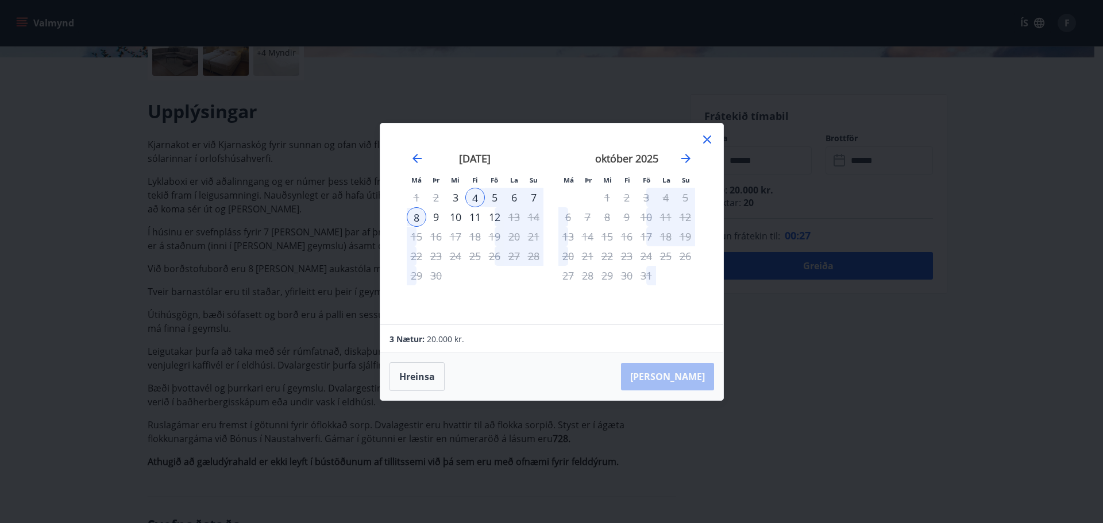
click at [706, 136] on icon at bounding box center [707, 140] width 14 height 14
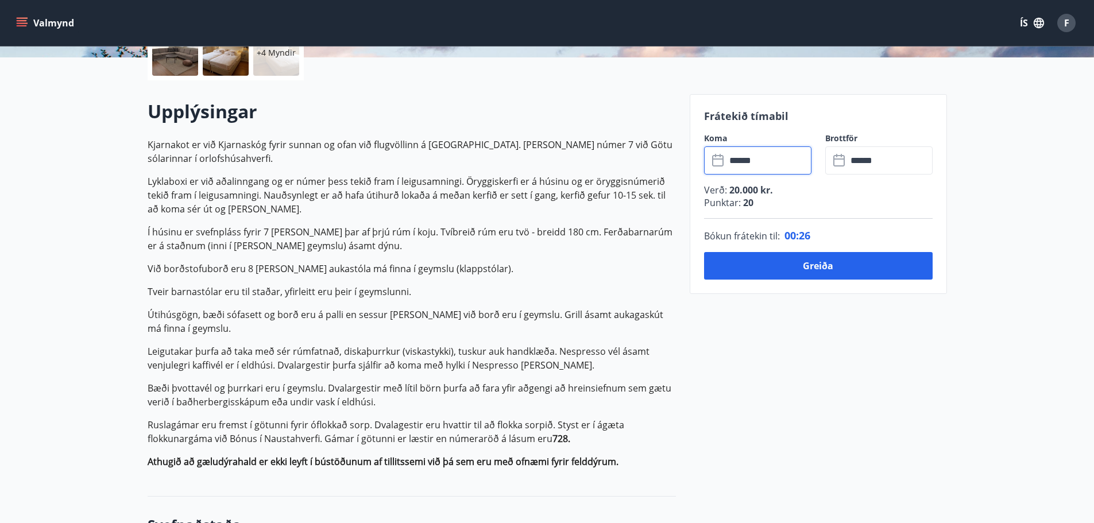
click at [771, 164] on input "******" at bounding box center [769, 160] width 86 height 28
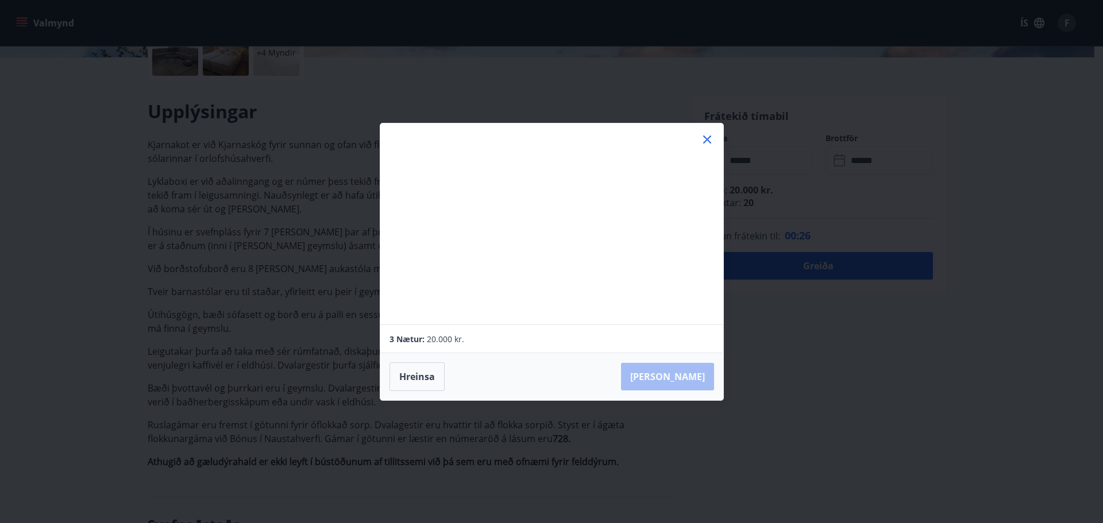
click at [771, 163] on div "Má Þr Mi Fi Fö La Su Má Þr Mi Fi Fö La Su ágúst 2025 1 2 3 4 5 6 7 8 9 10 11 12…" at bounding box center [551, 261] width 1103 height 523
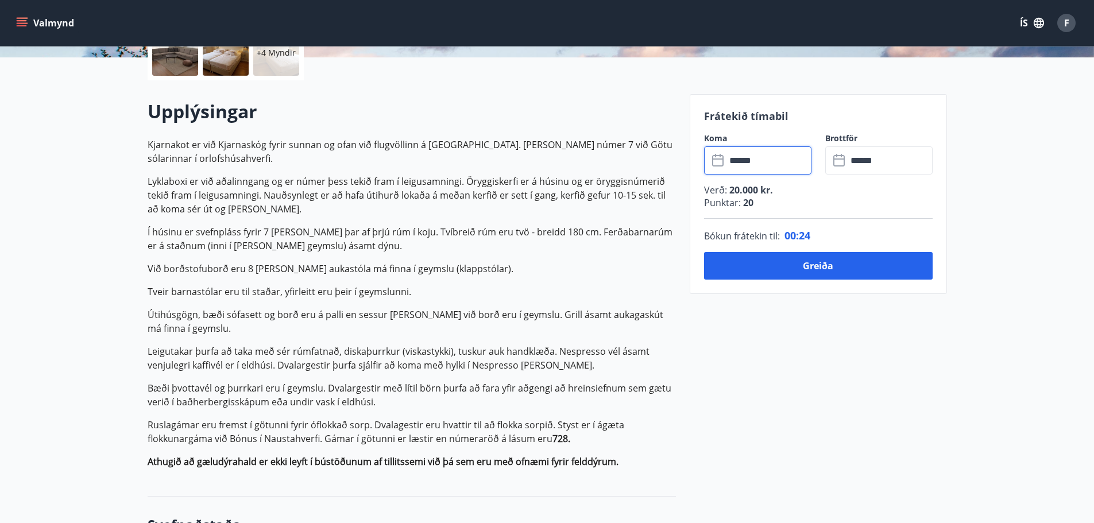
click at [749, 157] on input "******" at bounding box center [769, 160] width 86 height 28
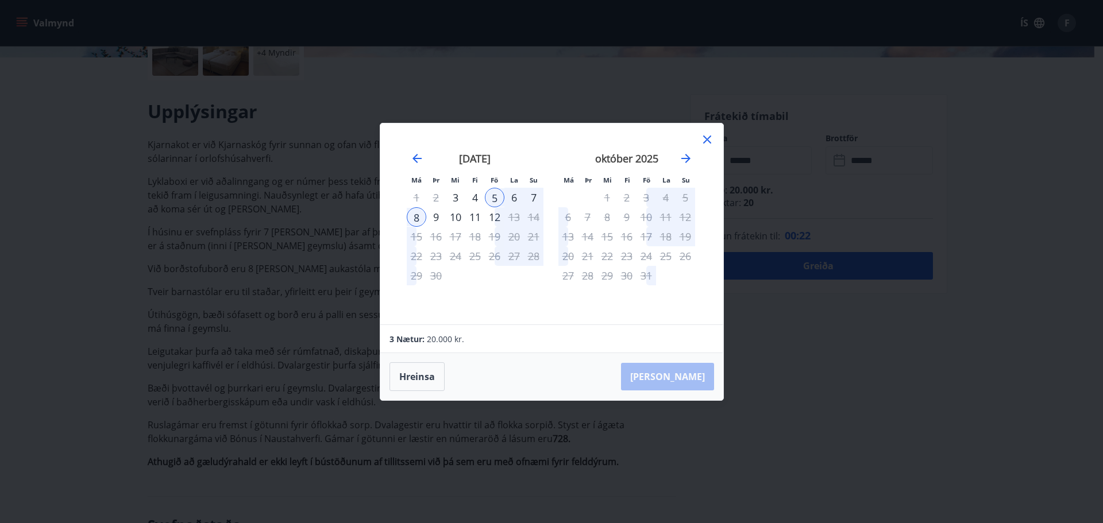
click at [478, 194] on div "4" at bounding box center [475, 198] width 20 height 20
click at [415, 369] on button "Hreinsa" at bounding box center [416, 376] width 55 height 29
click at [432, 216] on div "9" at bounding box center [436, 217] width 20 height 20
click at [492, 216] on div "12" at bounding box center [495, 217] width 20 height 20
click at [677, 376] on div "[PERSON_NAME]" at bounding box center [551, 376] width 343 height 47
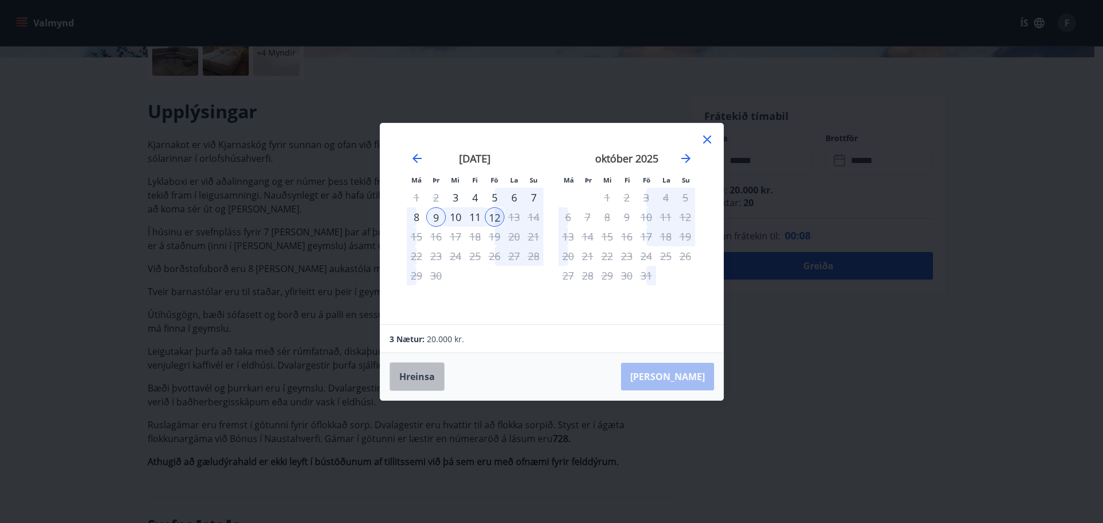
click at [424, 379] on button "Hreinsa" at bounding box center [416, 376] width 55 height 29
click at [715, 140] on div "Má Þr Mi Fi Fö La Su Má Þr Mi Fi Fö La Su ágúst 2025 1 2 3 4 5 6 7 8 9 10 11 12…" at bounding box center [551, 223] width 343 height 201
click at [706, 141] on icon at bounding box center [707, 140] width 14 height 14
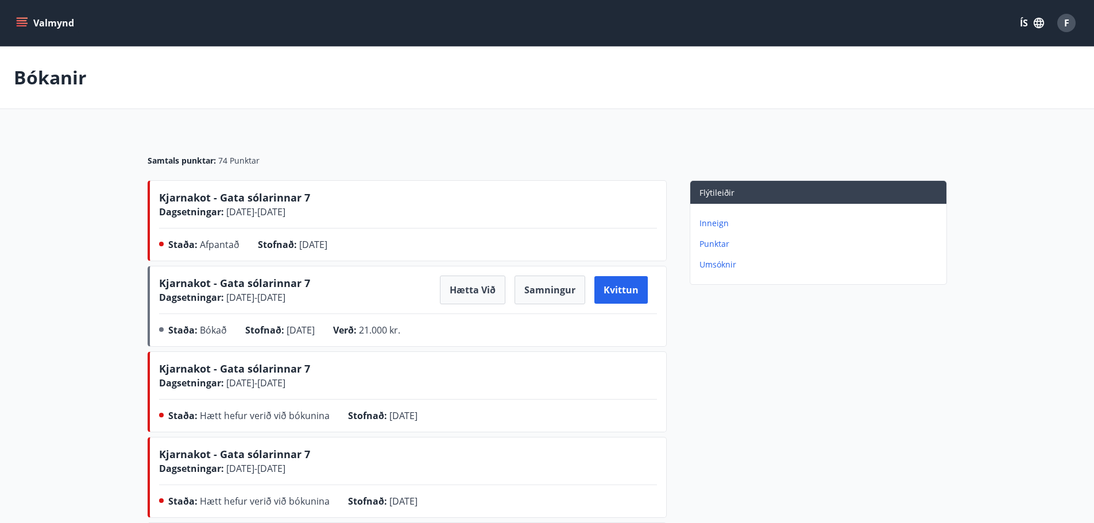
drag, startPoint x: 5, startPoint y: 17, endPoint x: 22, endPoint y: 16, distance: 16.7
click at [11, 17] on div "Valmynd ÍS F" at bounding box center [547, 23] width 1094 height 46
click at [22, 16] on button "Valmynd" at bounding box center [46, 23] width 65 height 21
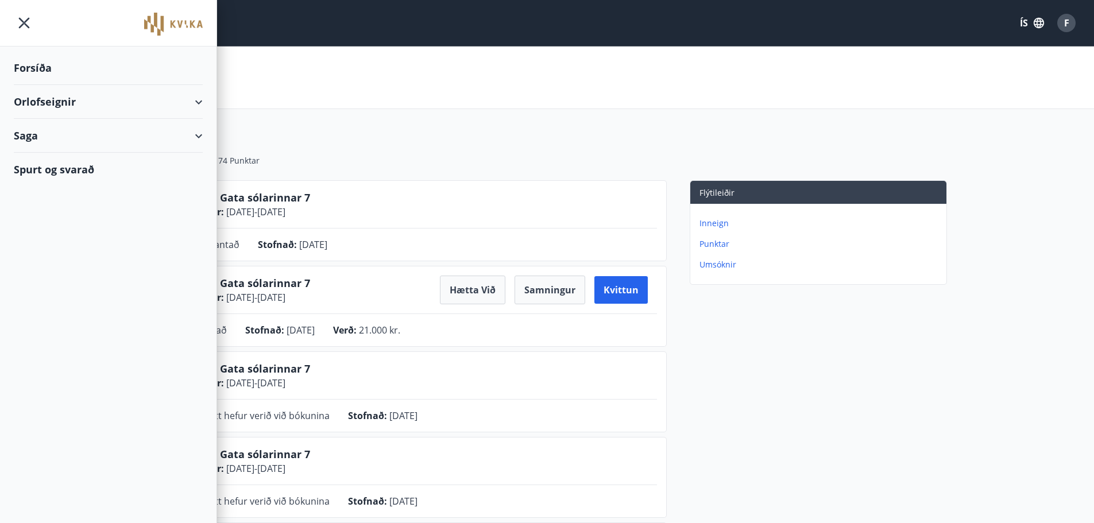
click at [24, 68] on div "Forsíða" at bounding box center [108, 68] width 189 height 34
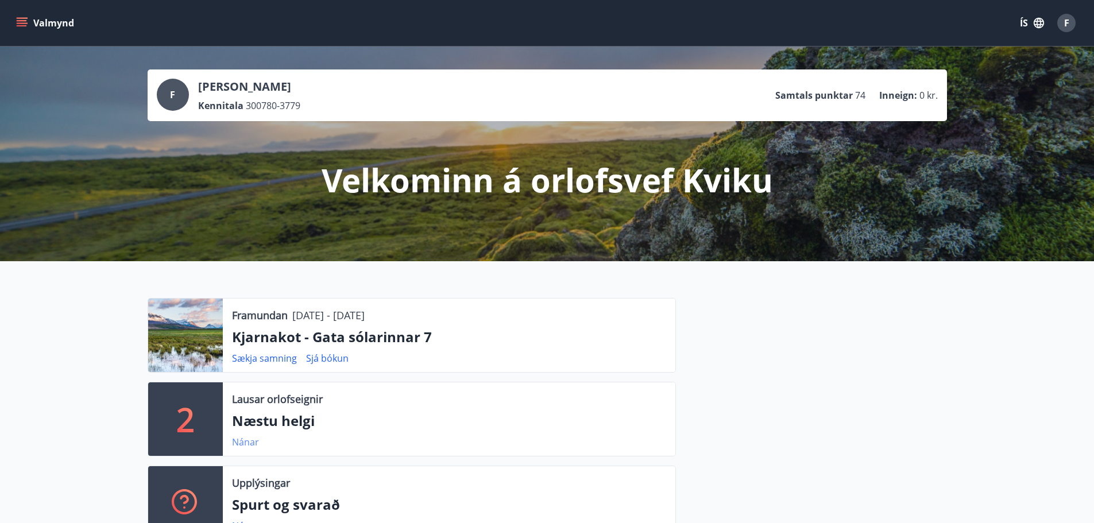
click at [247, 441] on link "Nánar" at bounding box center [245, 442] width 27 height 13
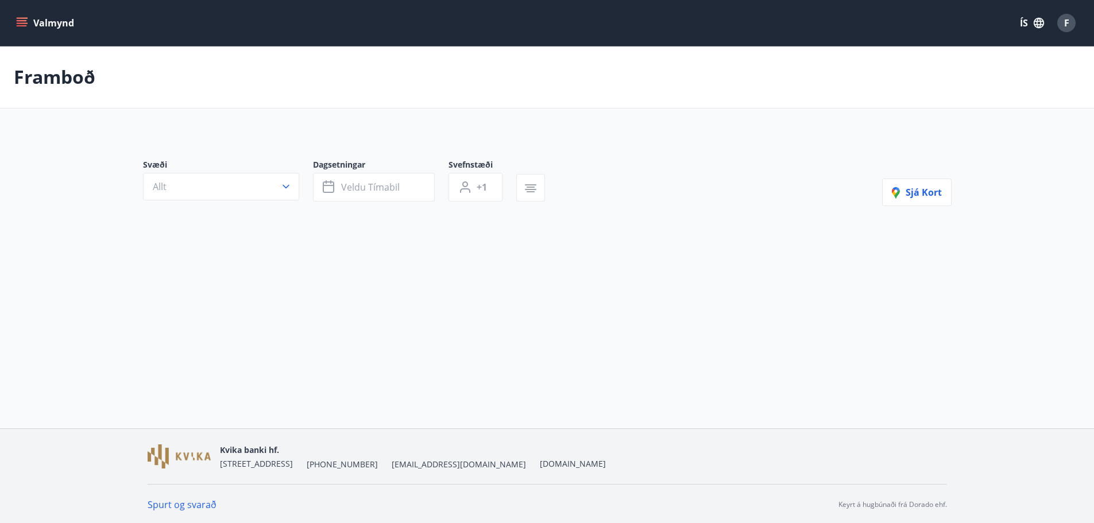
type input "*"
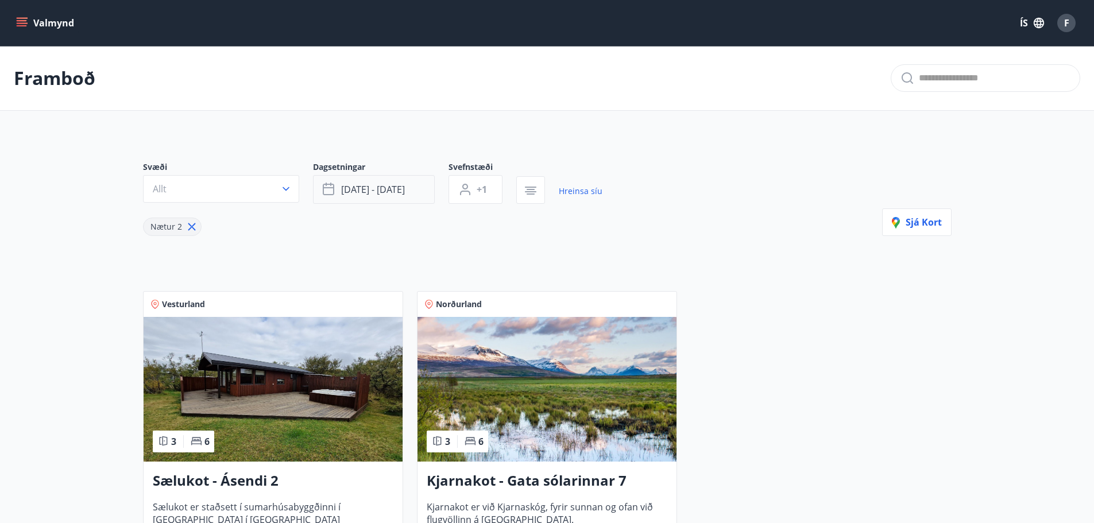
click at [349, 190] on span "sep 05 - sep 08" at bounding box center [373, 189] width 64 height 13
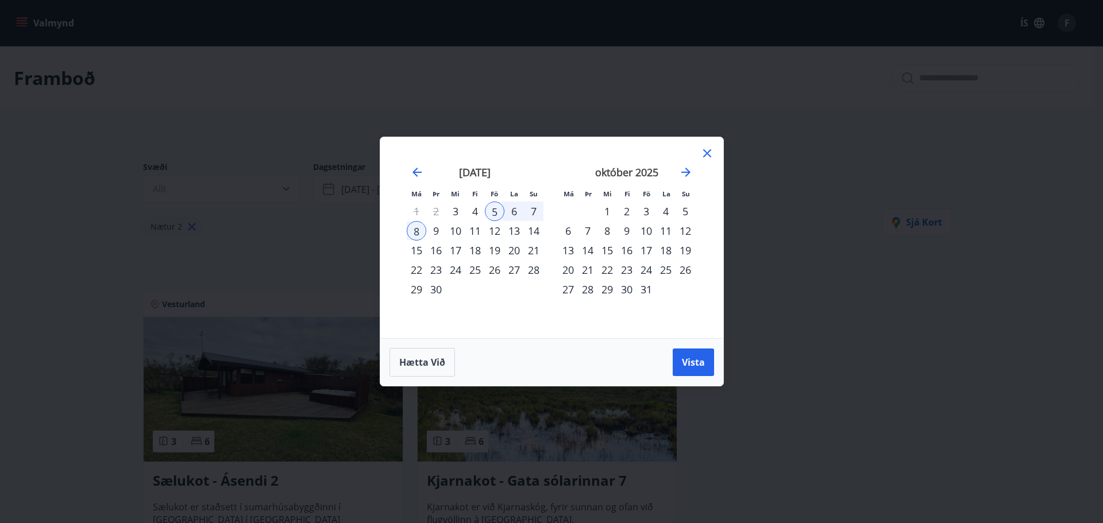
click at [474, 210] on div "4" at bounding box center [475, 212] width 20 height 20
click at [698, 366] on span "Vista" at bounding box center [693, 362] width 23 height 13
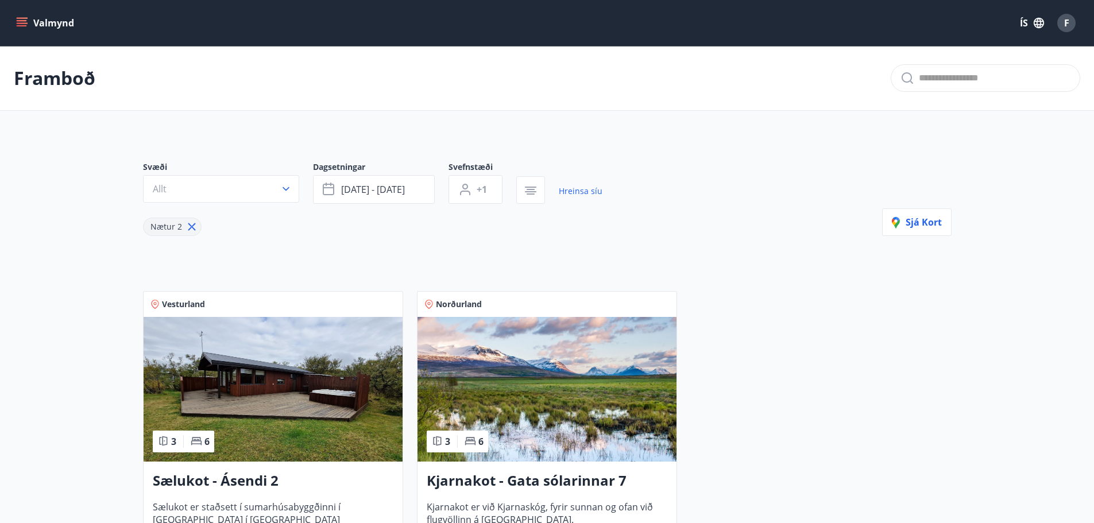
click at [547, 485] on h3 "Kjarnakot - Gata sólarinnar 7" at bounding box center [547, 481] width 241 height 21
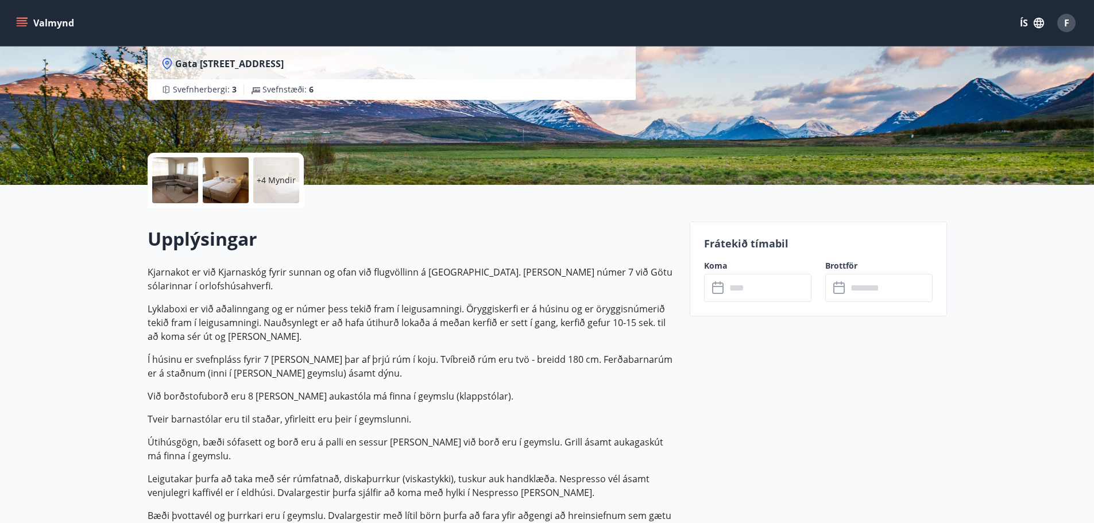
scroll to position [172, 0]
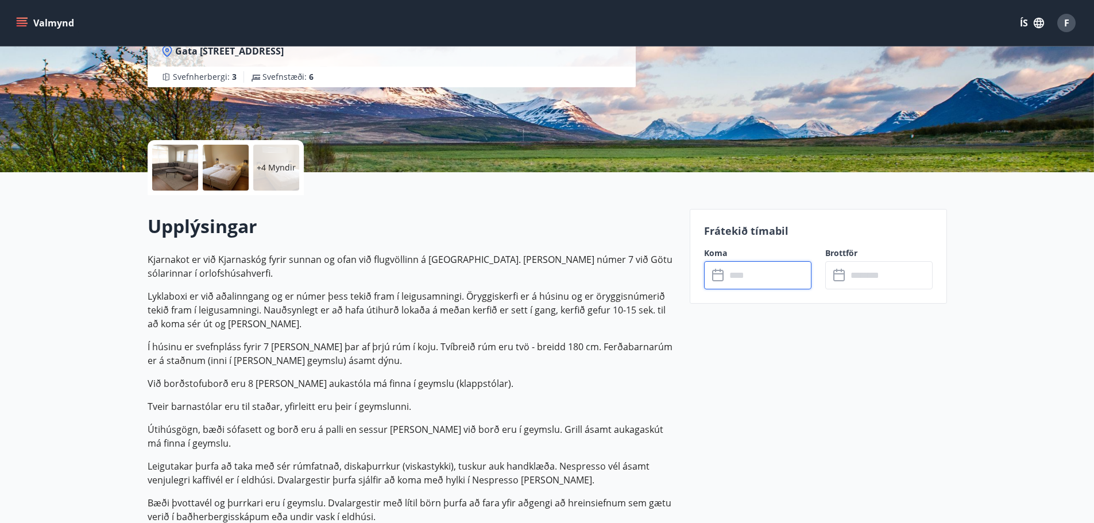
click at [730, 270] on input "text" at bounding box center [769, 275] width 86 height 28
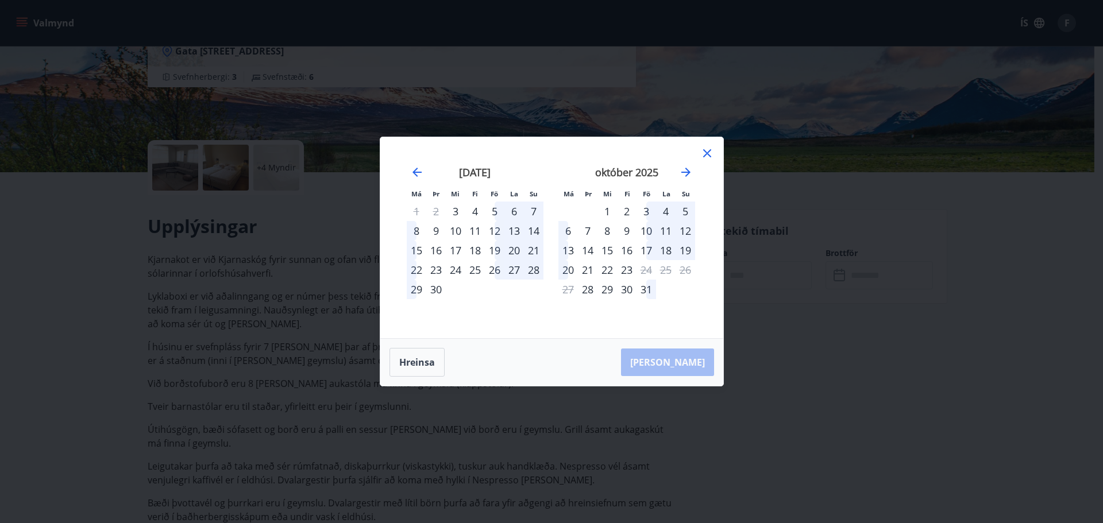
click at [470, 211] on div "4" at bounding box center [475, 212] width 20 height 20
click at [516, 210] on div "6" at bounding box center [514, 212] width 20 height 20
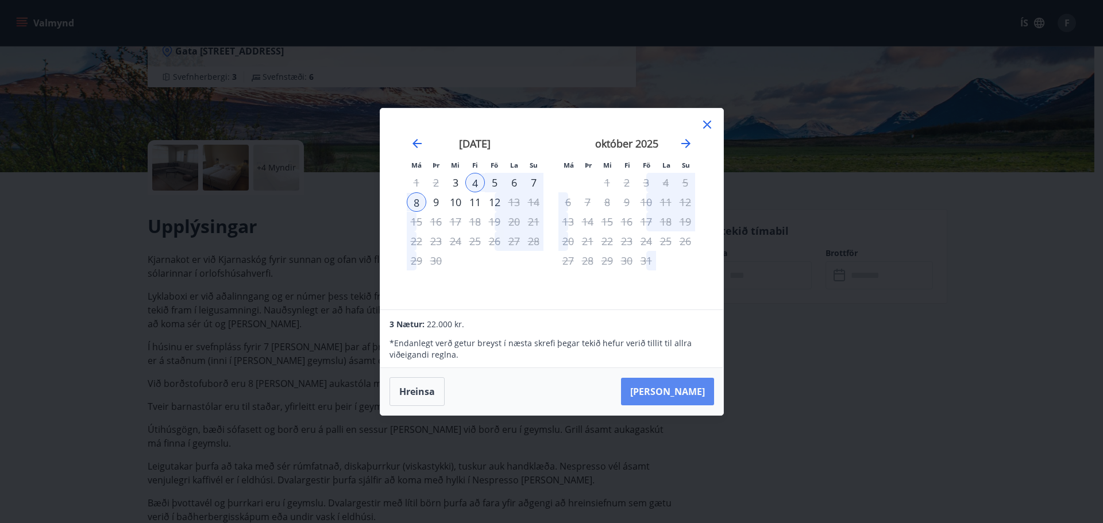
click at [686, 395] on button "[PERSON_NAME]" at bounding box center [667, 392] width 93 height 28
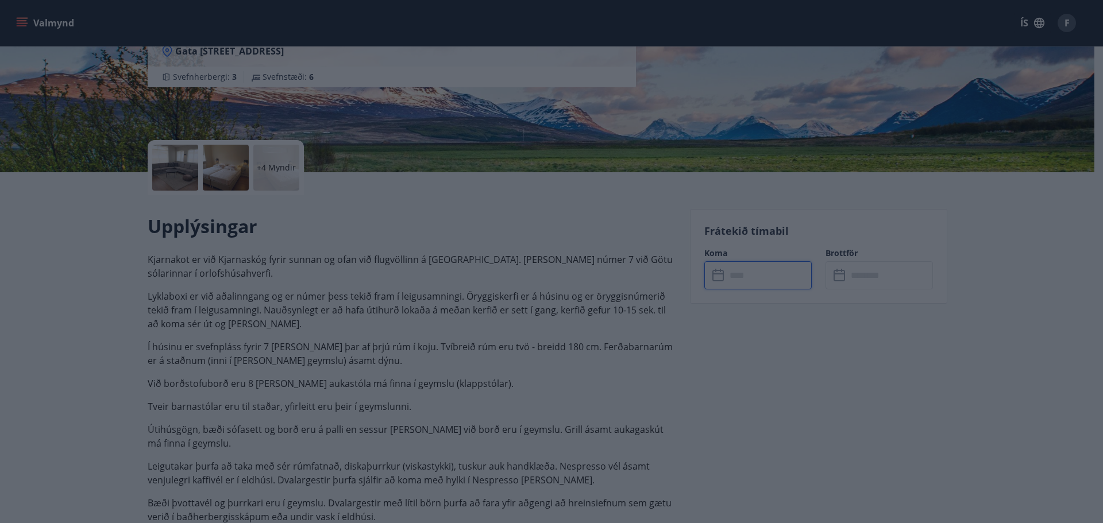
type input "******"
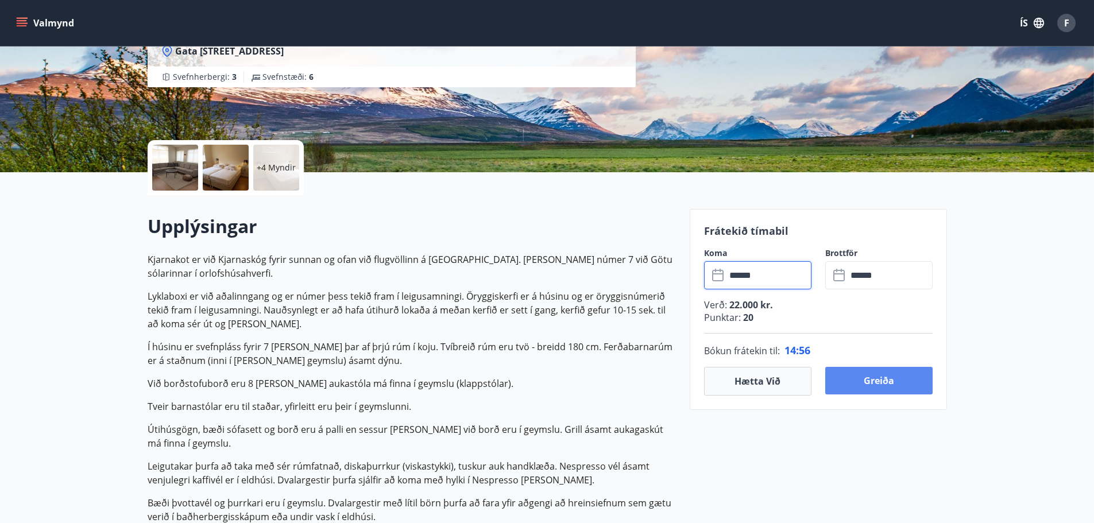
click at [887, 379] on button "Greiða" at bounding box center [878, 381] width 107 height 28
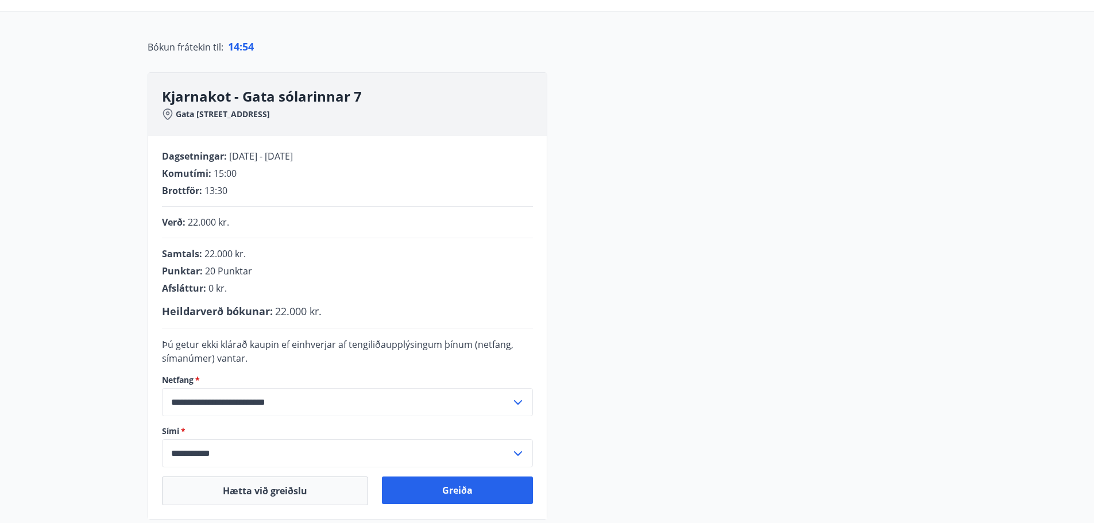
scroll to position [172, 0]
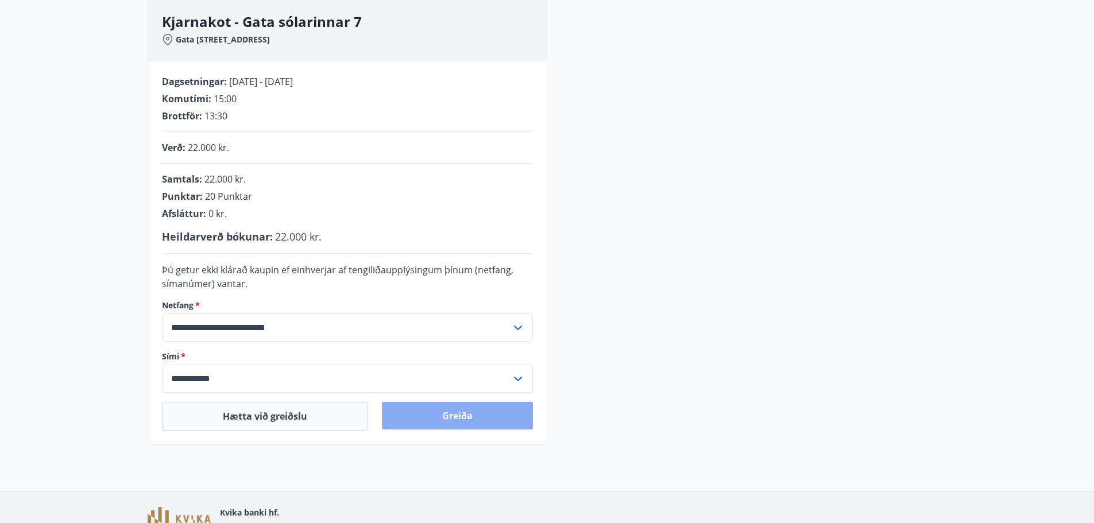
click at [468, 410] on button "Greiða" at bounding box center [457, 416] width 151 height 28
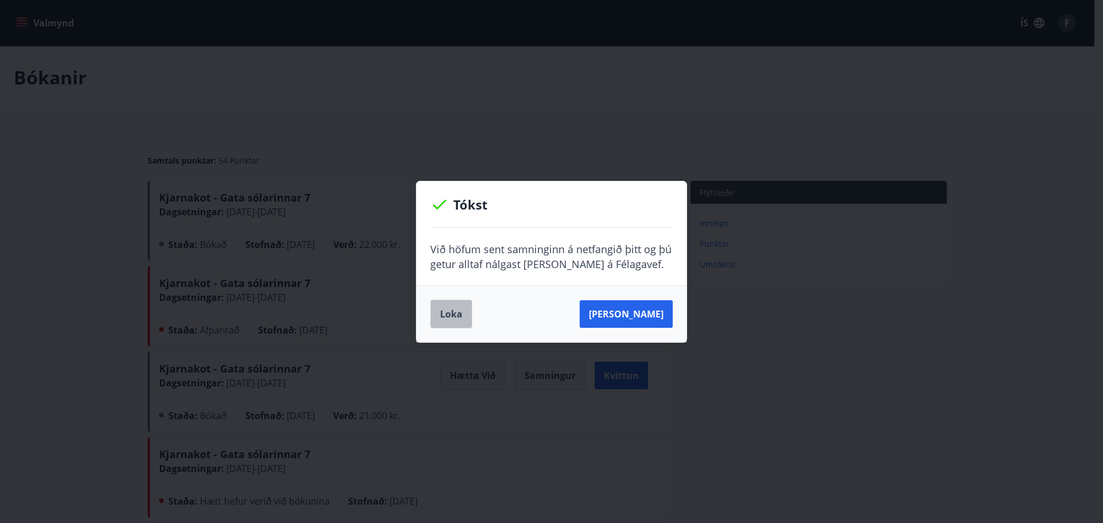
click at [447, 314] on button "Loka" at bounding box center [451, 314] width 42 height 29
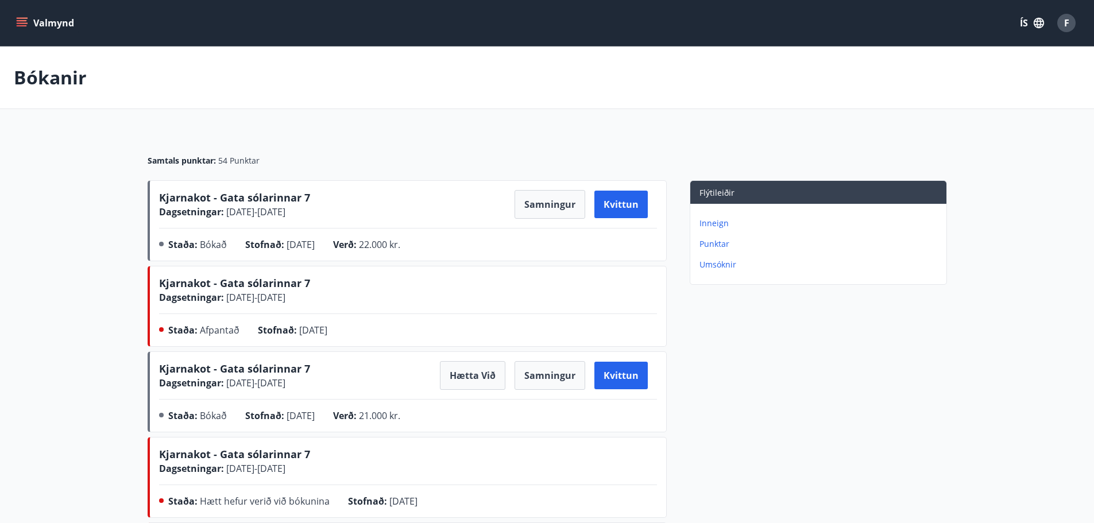
click at [25, 21] on icon "menu" at bounding box center [22, 20] width 10 height 1
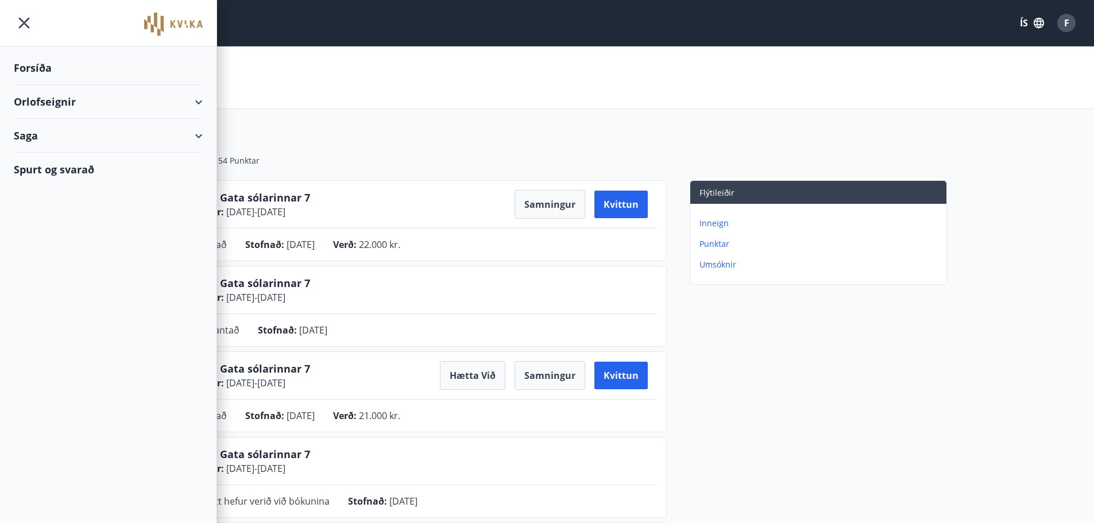
click at [28, 65] on div "Forsíða" at bounding box center [108, 68] width 189 height 34
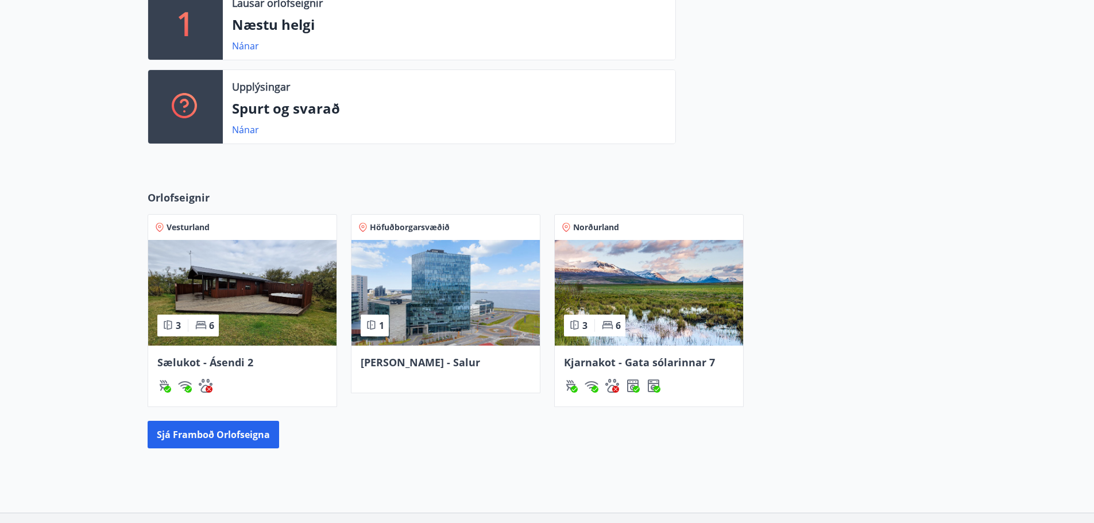
scroll to position [517, 0]
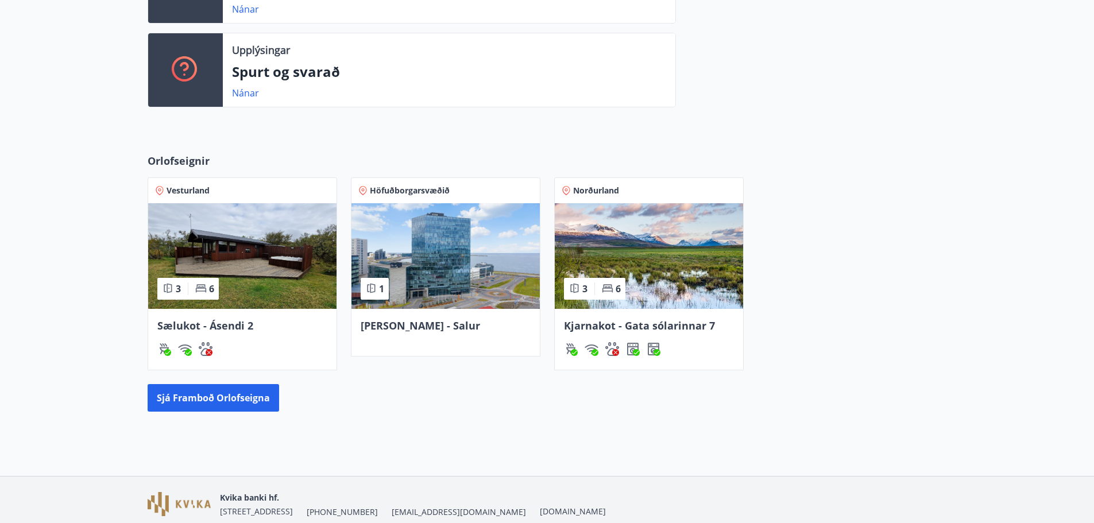
click at [402, 326] on span "[PERSON_NAME] - Salur" at bounding box center [420, 326] width 119 height 14
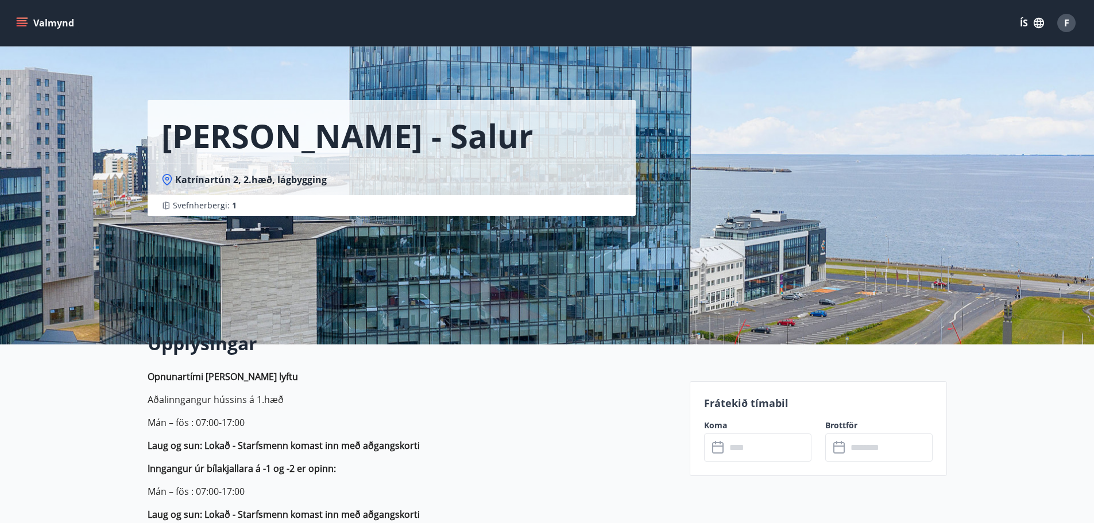
click at [754, 447] on input "text" at bounding box center [769, 448] width 86 height 28
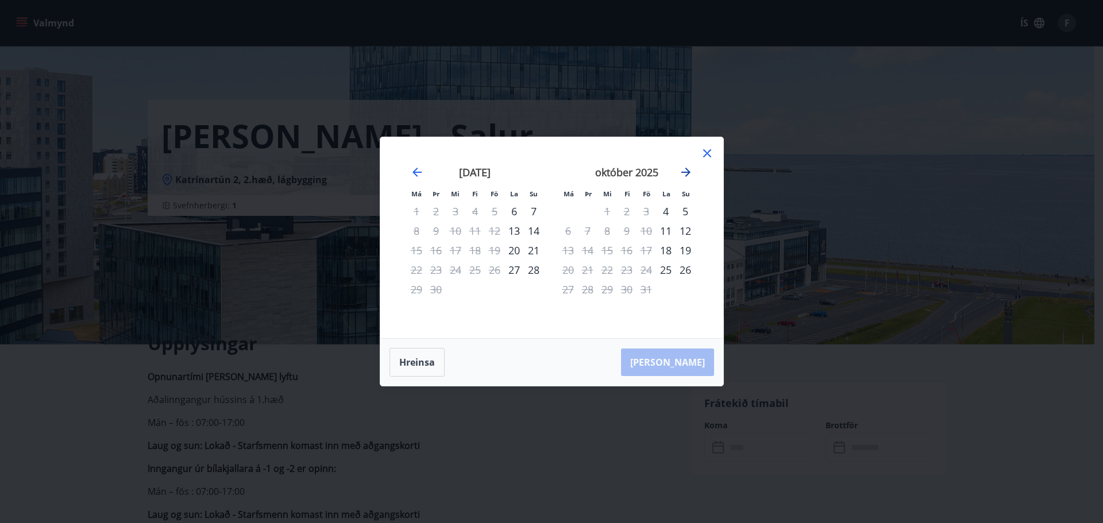
click at [688, 173] on icon "Move forward to switch to the next month." at bounding box center [685, 172] width 9 height 9
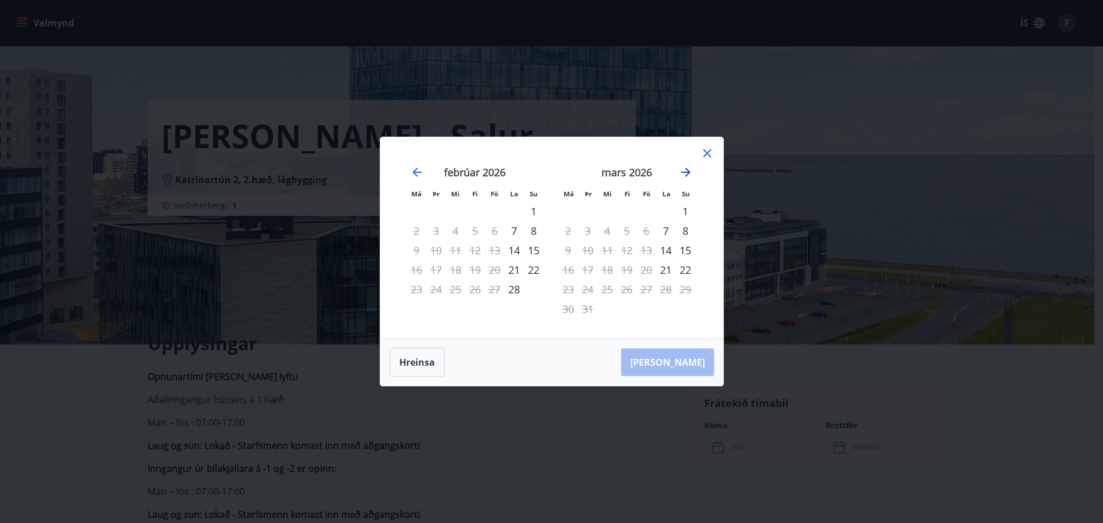
click at [688, 173] on icon "Move forward to switch to the next month." at bounding box center [685, 172] width 9 height 9
click at [517, 248] on div "14" at bounding box center [514, 251] width 20 height 20
click at [689, 366] on div "[PERSON_NAME]" at bounding box center [551, 362] width 343 height 47
click at [419, 268] on div "16" at bounding box center [417, 270] width 20 height 20
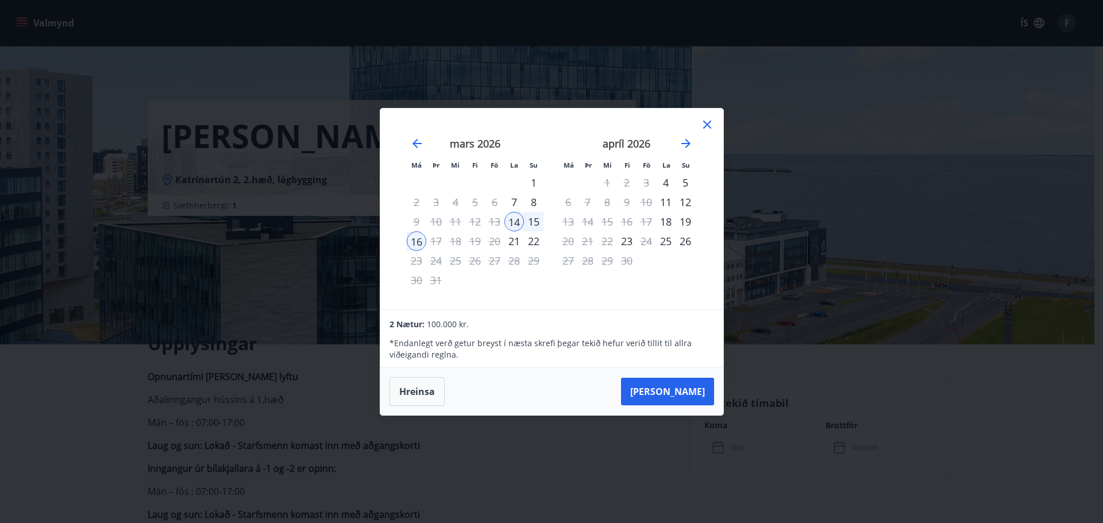
click at [707, 121] on icon at bounding box center [707, 125] width 14 height 14
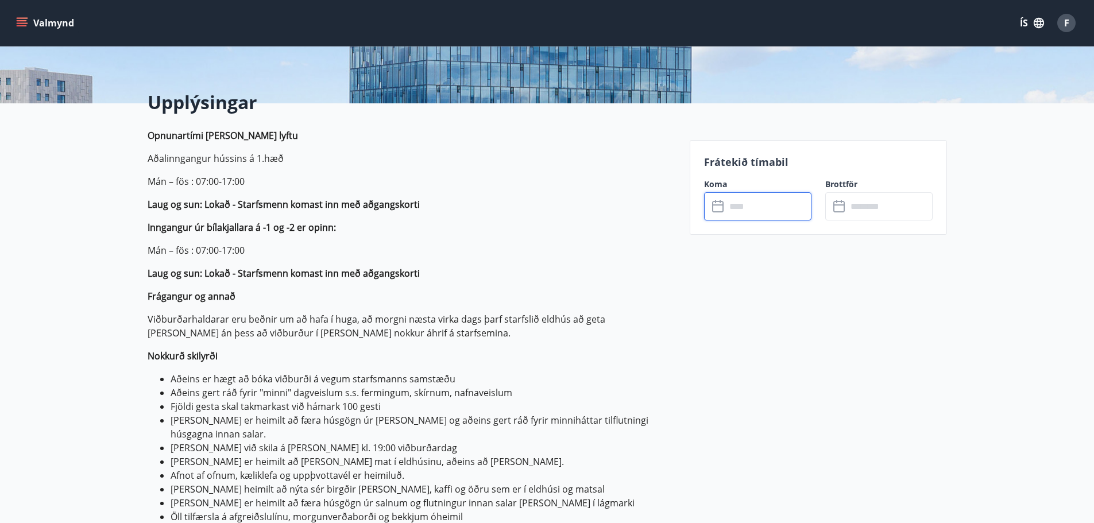
scroll to position [230, 0]
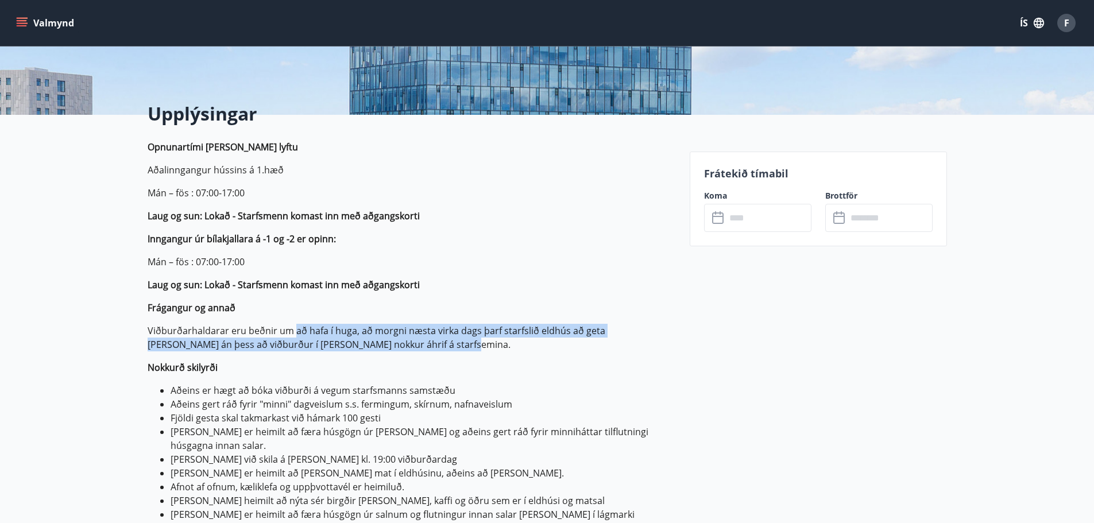
drag, startPoint x: 308, startPoint y: 329, endPoint x: 453, endPoint y: 339, distance: 145.7
click at [453, 339] on p "Viðburðarhaldarar eru beðnir um að hafa í huga, að morgni næsta virka dags þarf…" at bounding box center [412, 338] width 528 height 28
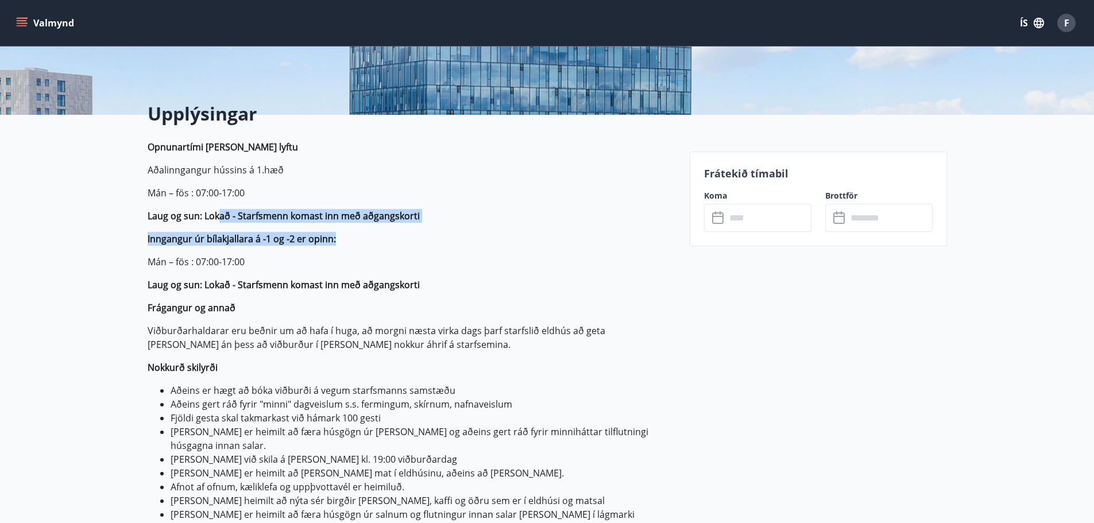
drag, startPoint x: 221, startPoint y: 218, endPoint x: 514, endPoint y: 225, distance: 293.6
click at [514, 225] on p "Opnunartími [PERSON_NAME] lyftu Aðalinngangur hússins á 1.hæð Mán – fös : 07:00…" at bounding box center [412, 413] width 528 height 547
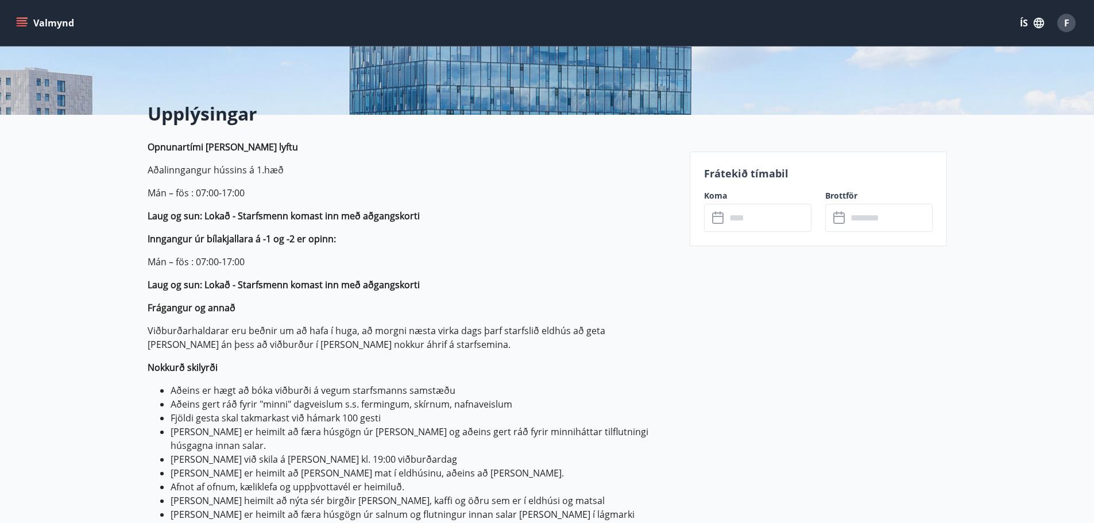
click at [508, 248] on p "Opnunartími [PERSON_NAME] lyftu Aðalinngangur hússins á 1.hæð Mán – fös : 07:00…" at bounding box center [412, 413] width 528 height 547
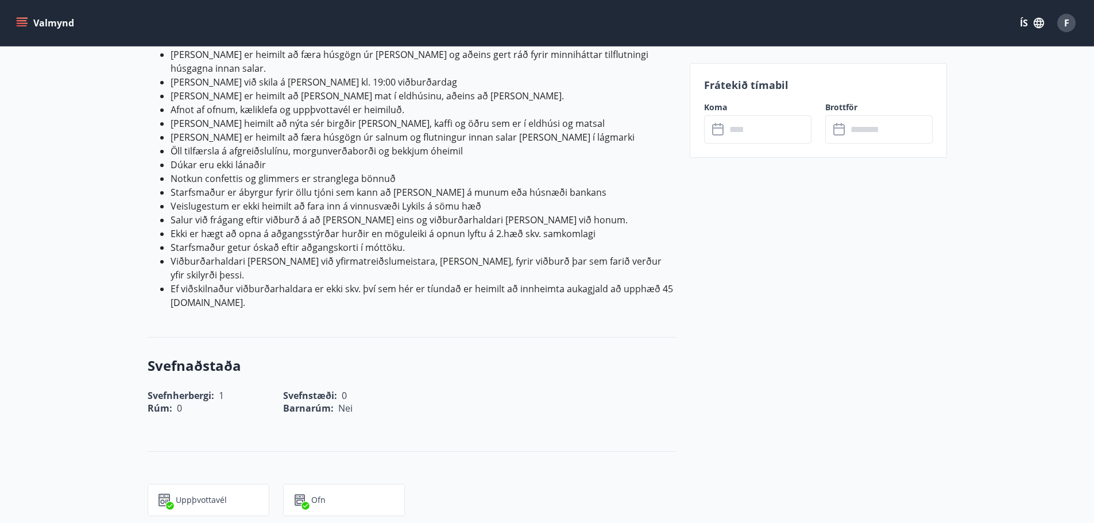
scroll to position [632, 0]
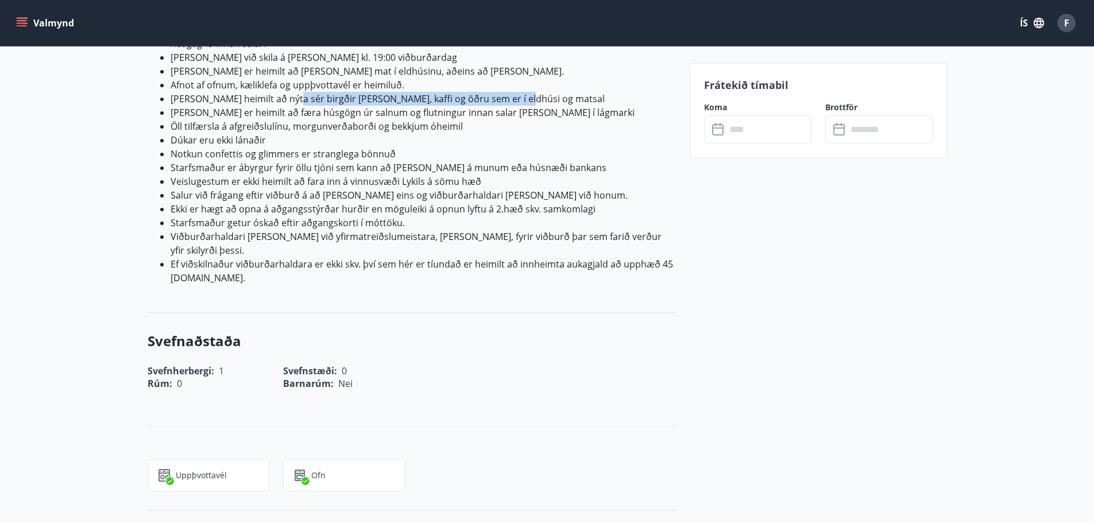
drag, startPoint x: 285, startPoint y: 84, endPoint x: 604, endPoint y: 87, distance: 319.4
click at [604, 92] on li "[PERSON_NAME] heimilt að nýta sér birgðir [PERSON_NAME], kaffi og öðru sem er í…" at bounding box center [423, 99] width 505 height 14
click at [538, 133] on li "Dúkar eru ekki lánaðir" at bounding box center [423, 140] width 505 height 14
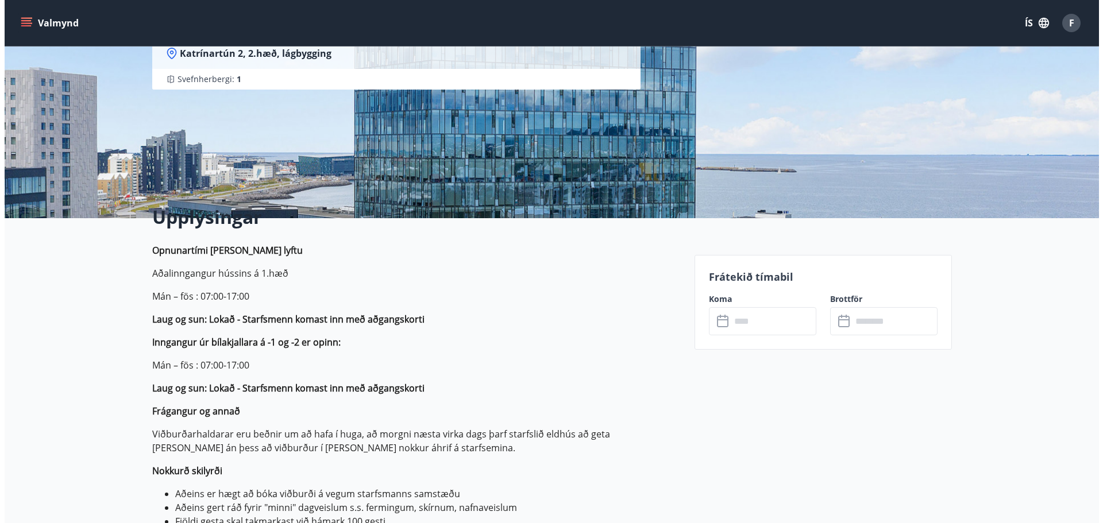
scroll to position [172, 0]
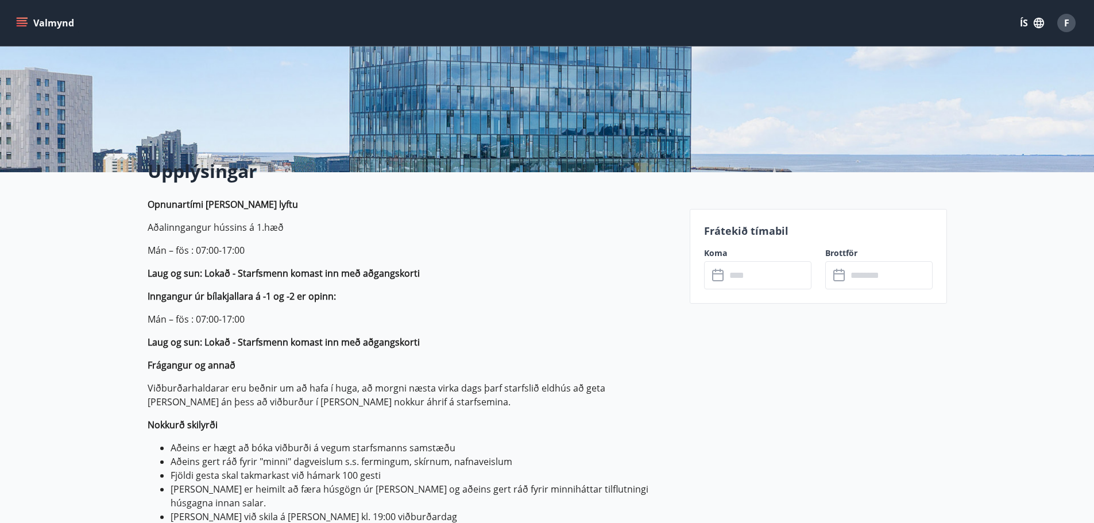
drag, startPoint x: 737, startPoint y: 271, endPoint x: 749, endPoint y: 271, distance: 12.1
click at [749, 271] on input "text" at bounding box center [769, 275] width 86 height 28
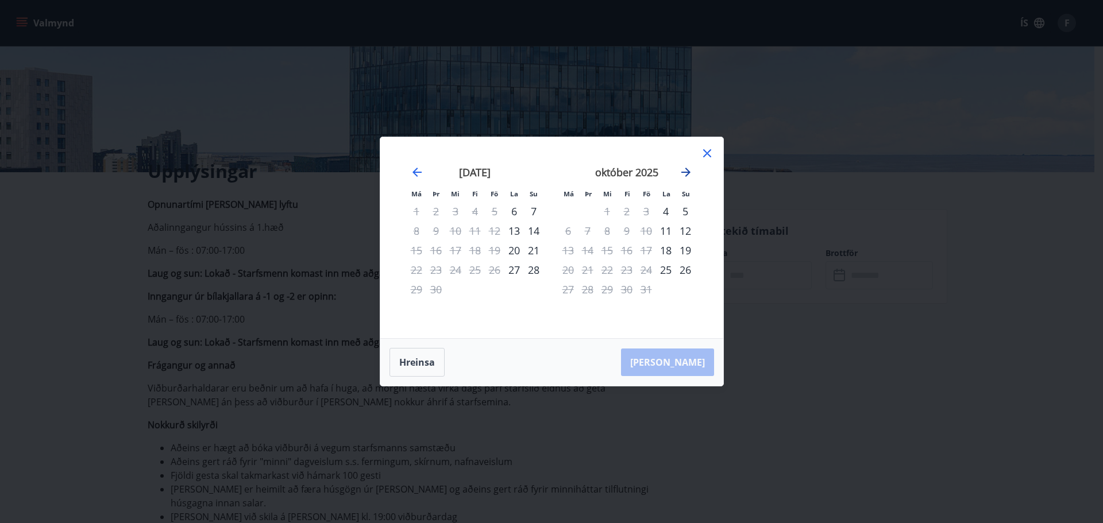
click at [684, 174] on icon "Move forward to switch to the next month." at bounding box center [686, 172] width 14 height 14
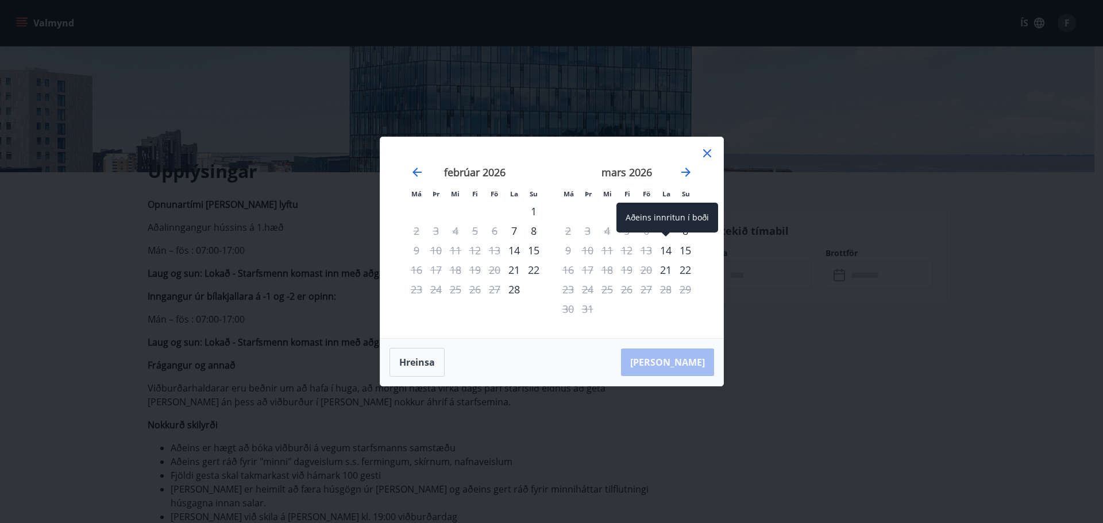
click at [670, 249] on div "14" at bounding box center [666, 251] width 20 height 20
click at [683, 248] on div "15" at bounding box center [686, 251] width 20 height 20
